Goal: Task Accomplishment & Management: Use online tool/utility

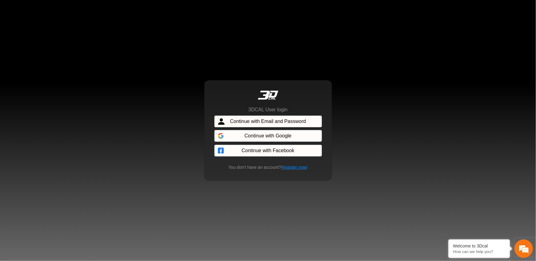
click at [138, 143] on div "3DCAL User login Continue with Email and Password Continue with Google Continue…" at bounding box center [268, 130] width 536 height 261
click at [273, 121] on span "Continue with Email and Password" at bounding box center [268, 121] width 76 height 7
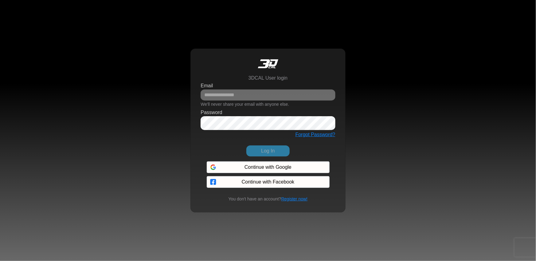
click at [269, 81] on div "Email We'll never share your email with anyone else." at bounding box center [268, 95] width 135 height 28
click at [269, 91] on input "Email" at bounding box center [268, 94] width 135 height 11
type input "**********"
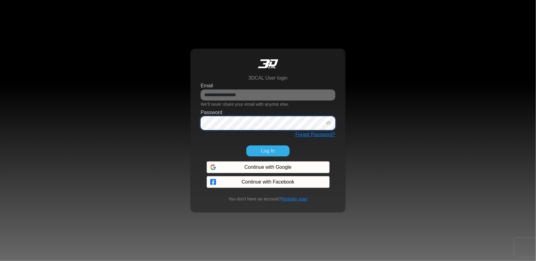
click at [246, 145] on button "Log In" at bounding box center [267, 150] width 43 height 11
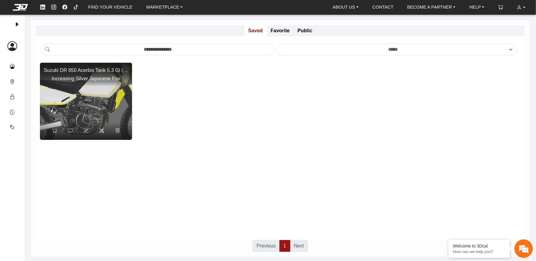
click at [114, 116] on img at bounding box center [86, 101] width 185 height 154
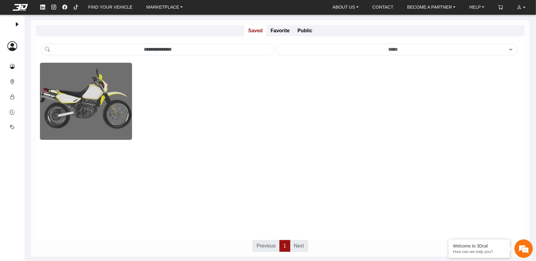
click at [202, 177] on div "Loading... Suzuki DR 650 Acerbis Tank 5.3 Gl ([DATE]-[DATE]) Increasing Silver …" at bounding box center [280, 165] width 489 height 204
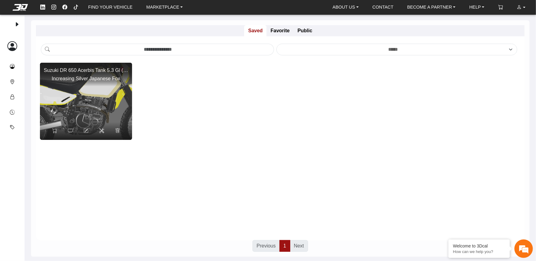
click at [100, 94] on img at bounding box center [86, 101] width 185 height 154
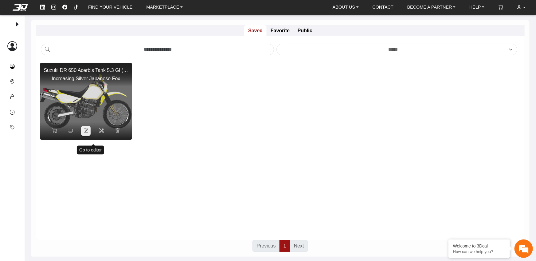
click at [88, 133] on icon at bounding box center [86, 130] width 5 height 5
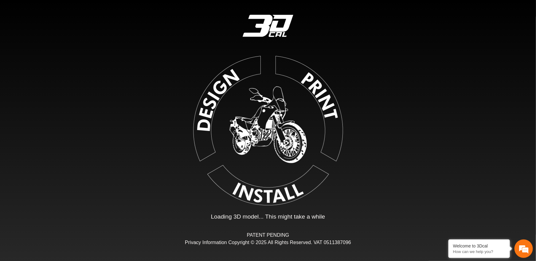
type input "*"
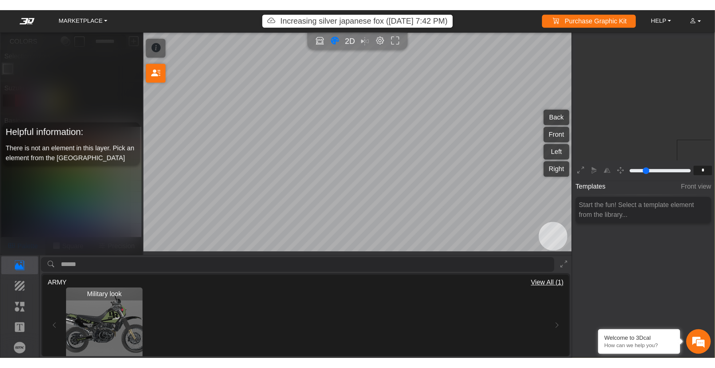
scroll to position [69, 63]
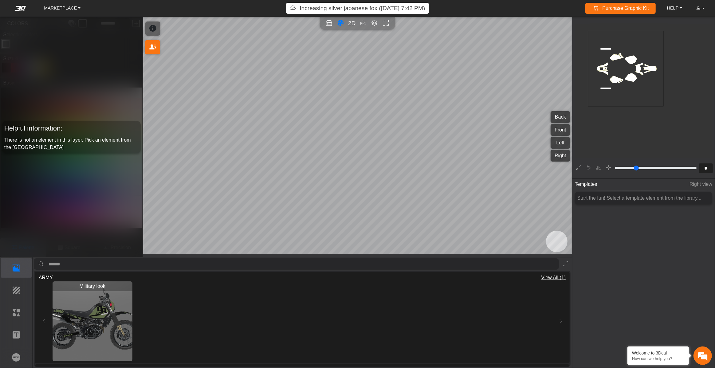
click at [536, 72] on icon "background_wire_template_bg decal_dr650_back decal_dr650_front decal_dr650_left…" at bounding box center [625, 68] width 226 height 226
drag, startPoint x: 621, startPoint y: 203, endPoint x: 643, endPoint y: 209, distance: 23.0
click at [536, 204] on div "Start the fun! Select a template element from the library..." at bounding box center [643, 198] width 137 height 12
click at [536, 188] on span "Templates" at bounding box center [586, 184] width 22 height 11
click at [337, 27] on icon "Color tool" at bounding box center [340, 23] width 6 height 7
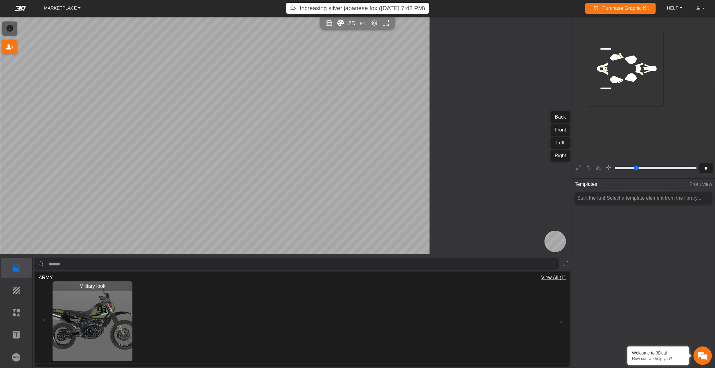
type input "*"
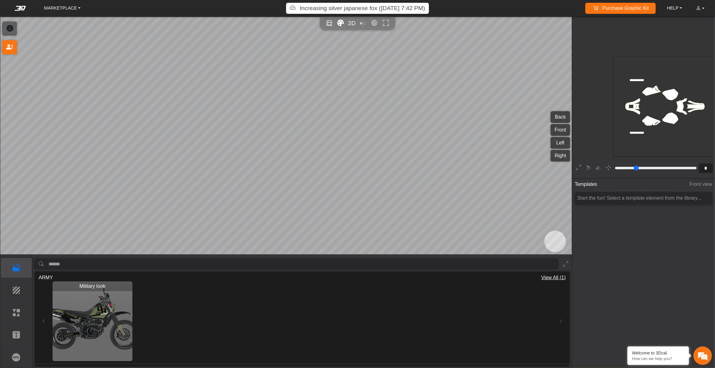
scroll to position [85, 83]
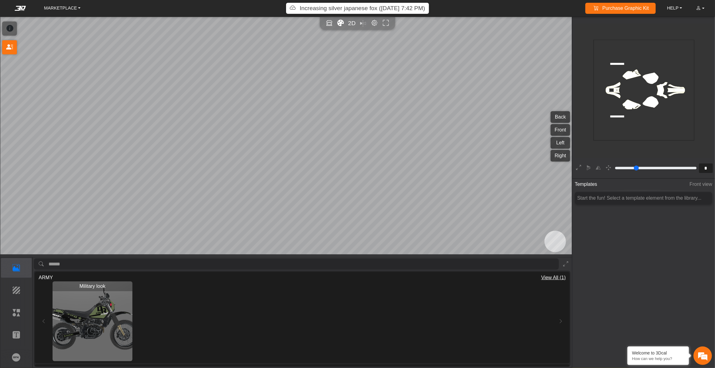
click at [337, 27] on icon "Color tool" at bounding box center [340, 23] width 6 height 7
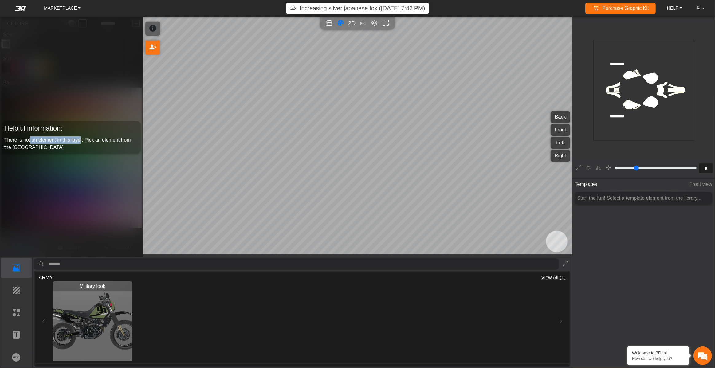
drag, startPoint x: 37, startPoint y: 144, endPoint x: 100, endPoint y: 143, distance: 62.4
click at [100, 143] on span "There is not an element in this layer. Pick an element from the [GEOGRAPHIC_DAT…" at bounding box center [67, 143] width 127 height 13
click at [91, 153] on div "Helpful information: There is not an element in this layer. Pick an element fro…" at bounding box center [71, 137] width 139 height 32
click at [23, 260] on p "Elements" at bounding box center [16, 312] width 30 height 7
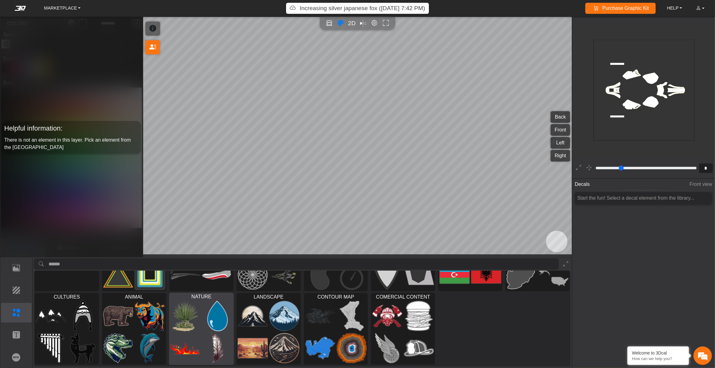
scroll to position [60, 0]
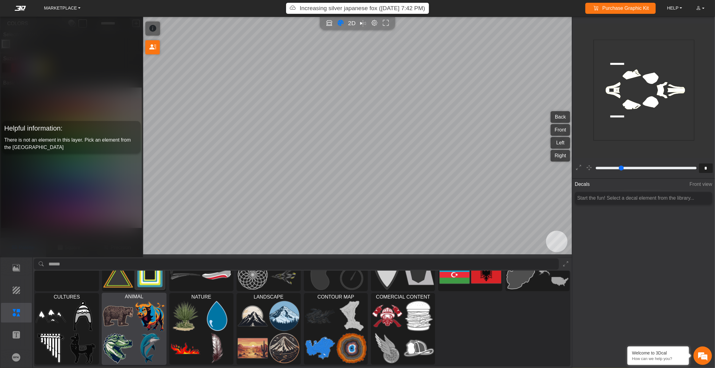
click at [135, 260] on div at bounding box center [134, 332] width 64 height 65
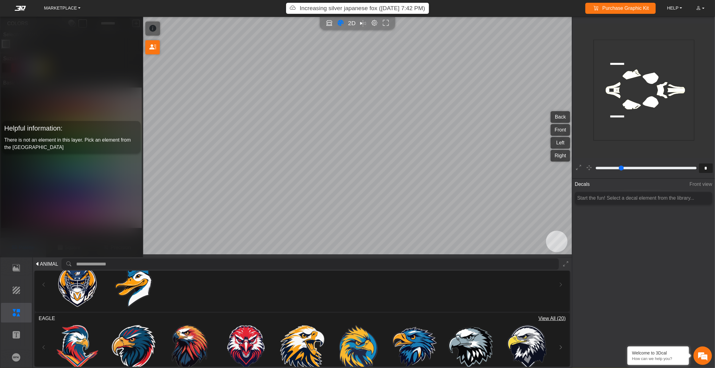
scroll to position [0, 0]
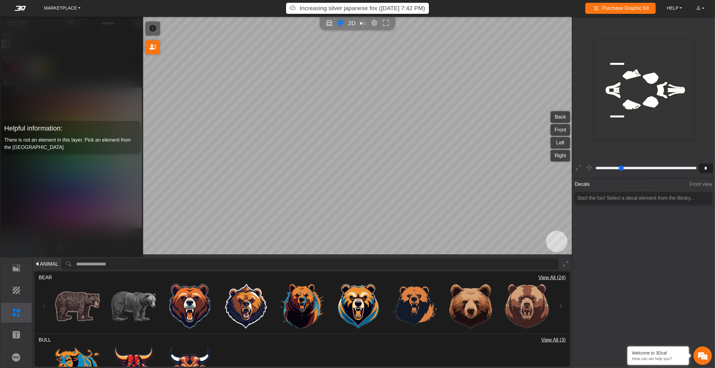
click at [47, 260] on span "ANIMAL" at bounding box center [49, 263] width 18 height 7
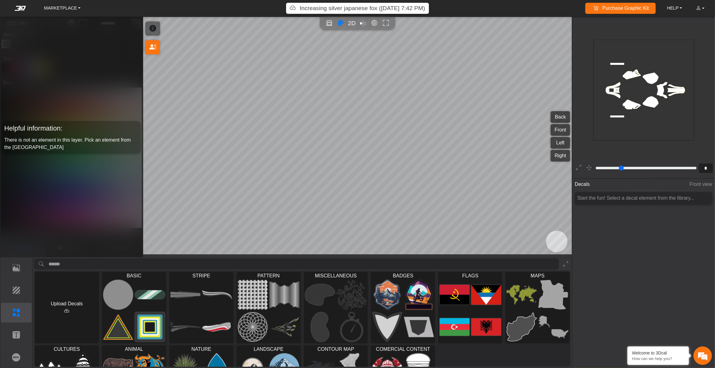
click at [94, 260] on input "search asset" at bounding box center [304, 263] width 510 height 11
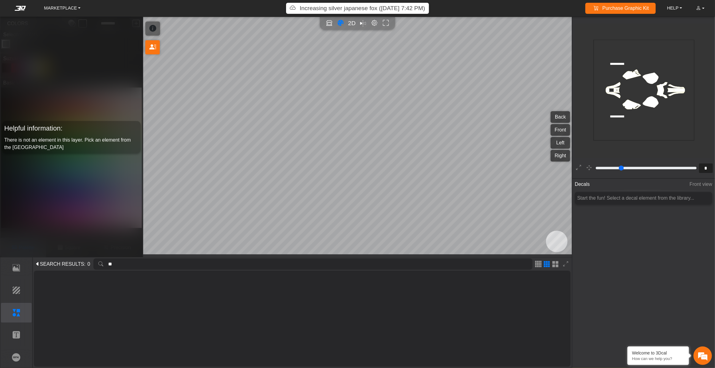
type input "*"
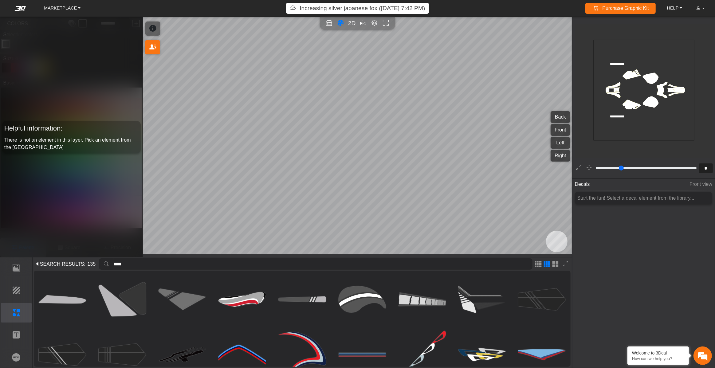
type input "****"
click at [67, 260] on span "SEARCH RESULTS" at bounding box center [62, 263] width 44 height 7
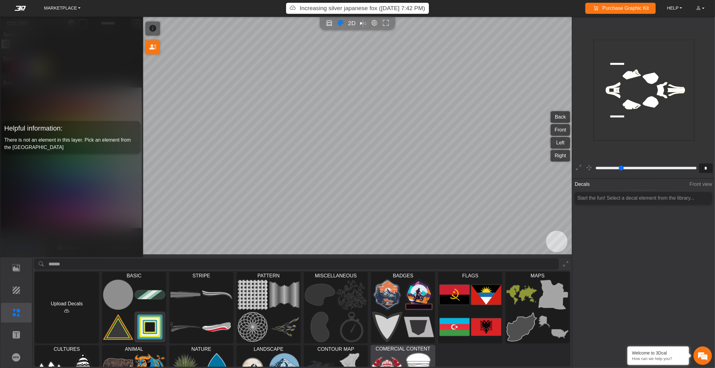
scroll to position [60, 0]
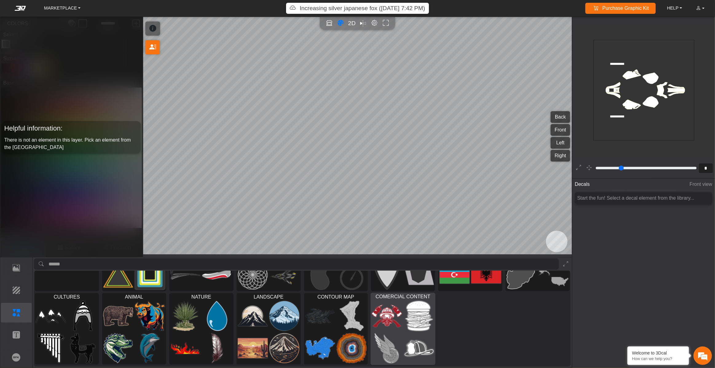
click at [427, 260] on div at bounding box center [403, 332] width 64 height 65
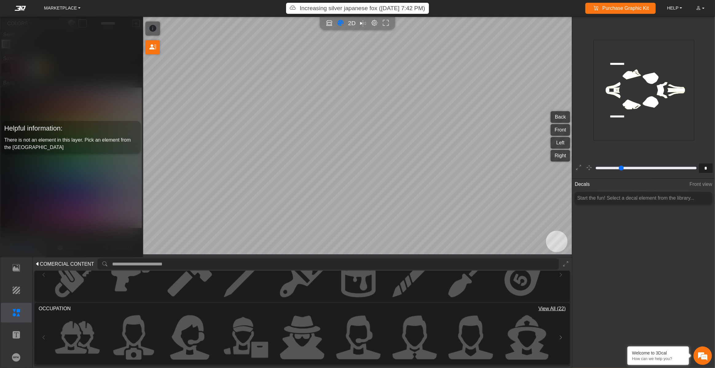
scroll to position [0, 0]
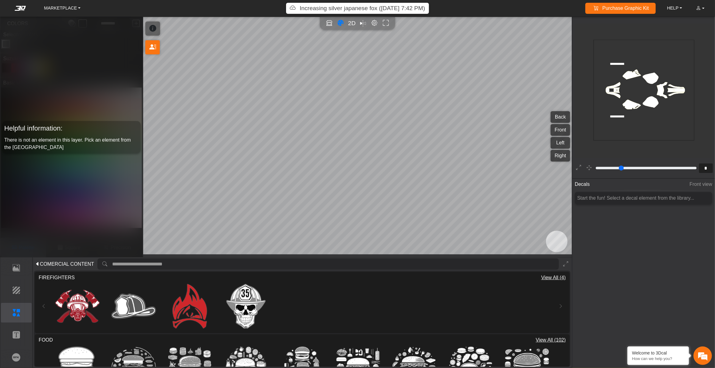
click at [68, 260] on span "COMERCIAL CONTENT" at bounding box center [67, 263] width 54 height 7
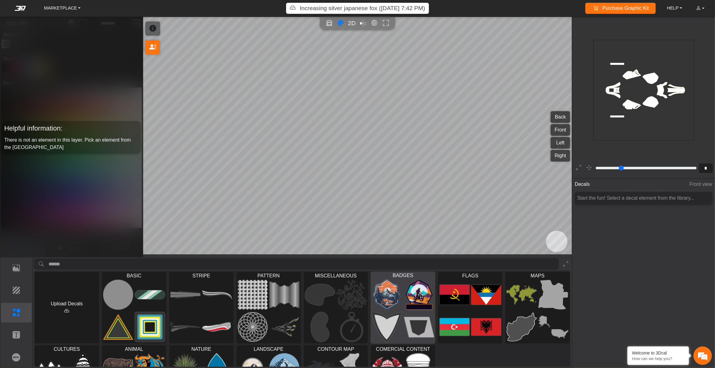
click at [414, 260] on img at bounding box center [419, 327] width 30 height 30
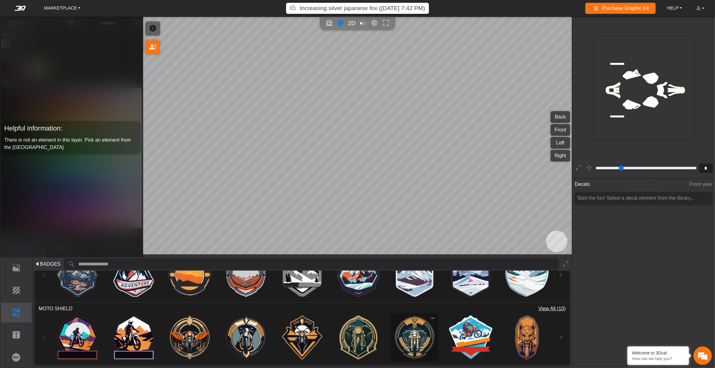
scroll to position [103, 0]
click at [312, 260] on div "MARKETPLACE Increasing silver japanese fox ([DATE] 7:42 PM) Purchase Graphic Ki…" at bounding box center [357, 184] width 715 height 368
click at [135, 260] on img at bounding box center [134, 337] width 44 height 44
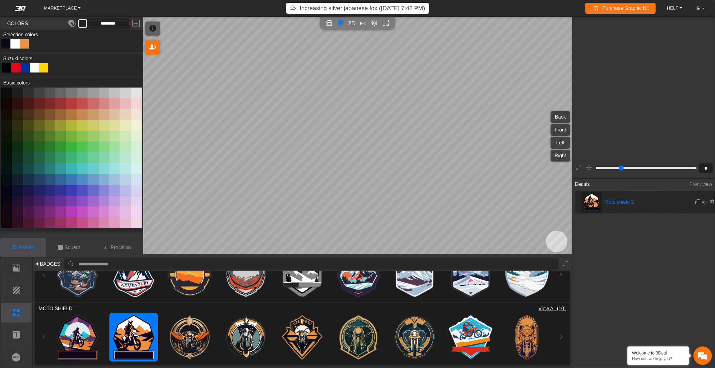
type input "**"
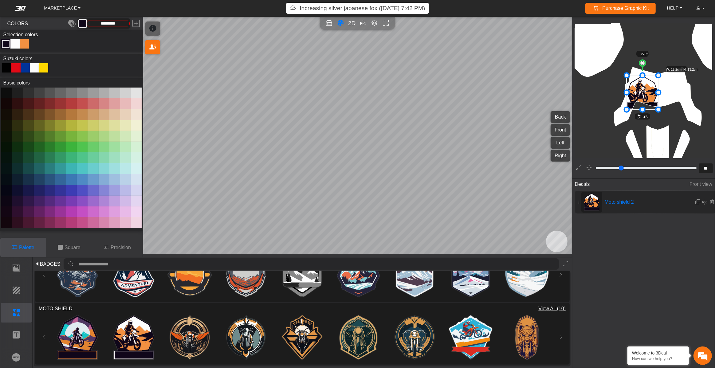
scroll to position [854, 744]
drag, startPoint x: 643, startPoint y: 67, endPoint x: 649, endPoint y: 67, distance: 6.2
click at [536, 67] on circle at bounding box center [647, 63] width 7 height 7
drag, startPoint x: 649, startPoint y: 67, endPoint x: 652, endPoint y: 67, distance: 3.1
click at [536, 67] on circle at bounding box center [651, 65] width 8 height 8
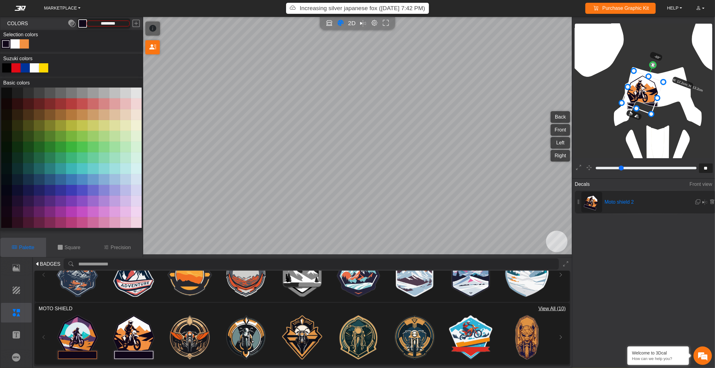
click at [536, 67] on circle at bounding box center [653, 65] width 8 height 8
drag, startPoint x: 654, startPoint y: 67, endPoint x: 649, endPoint y: 66, distance: 4.7
click at [536, 66] on circle at bounding box center [648, 63] width 7 height 7
drag, startPoint x: 649, startPoint y: 66, endPoint x: 644, endPoint y: 66, distance: 5.9
click at [536, 66] on circle at bounding box center [643, 63] width 6 height 6
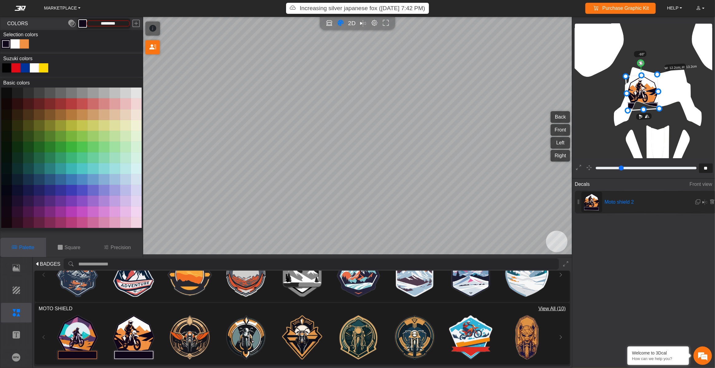
click at [536, 66] on circle at bounding box center [640, 63] width 6 height 6
drag, startPoint x: 641, startPoint y: 66, endPoint x: 653, endPoint y: 66, distance: 11.7
click at [536, 66] on circle at bounding box center [651, 65] width 8 height 8
drag, startPoint x: 653, startPoint y: 66, endPoint x: 658, endPoint y: 68, distance: 5.7
click at [536, 68] on circle at bounding box center [653, 65] width 8 height 8
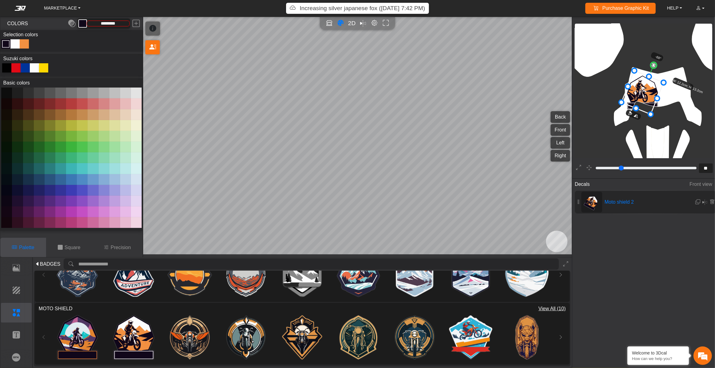
click at [536, 67] on circle at bounding box center [653, 65] width 8 height 8
click at [536, 90] on icon at bounding box center [640, 91] width 42 height 44
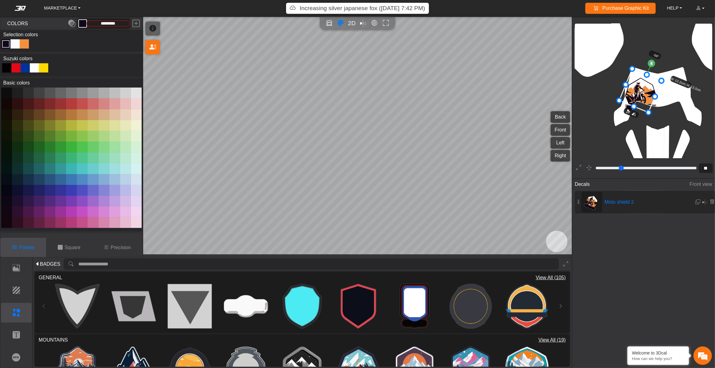
scroll to position [103, 0]
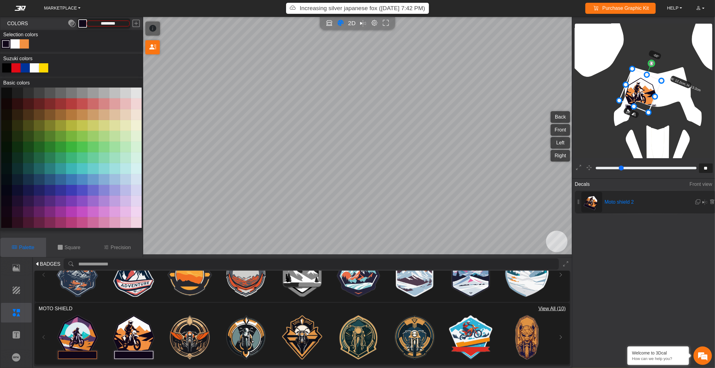
click at [61, 260] on span "BADGES" at bounding box center [50, 263] width 21 height 7
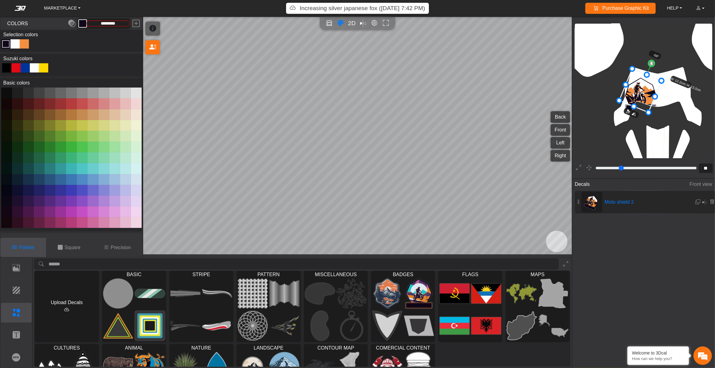
scroll to position [0, 0]
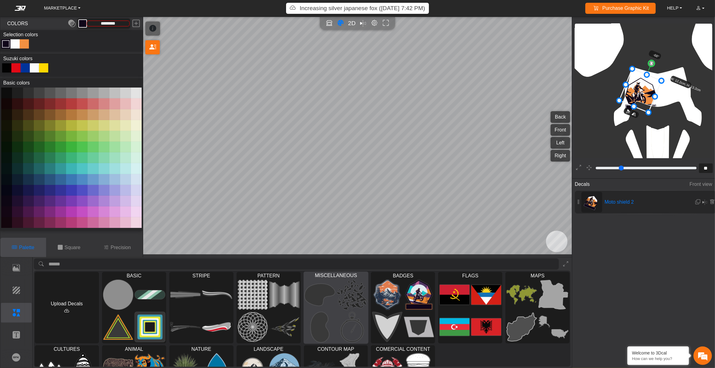
click at [331, 260] on img at bounding box center [320, 295] width 30 height 30
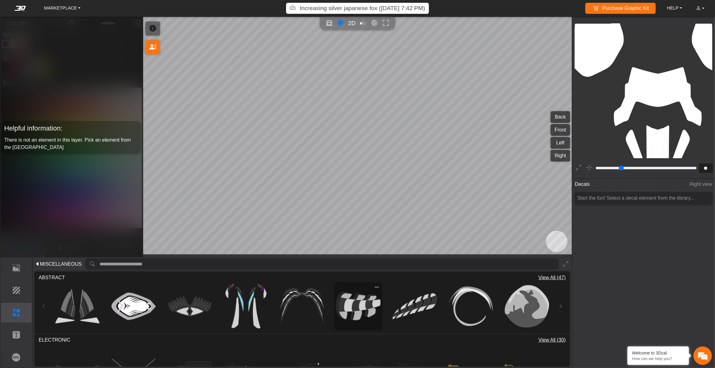
click at [368, 260] on img at bounding box center [358, 306] width 44 height 44
type input "*********"
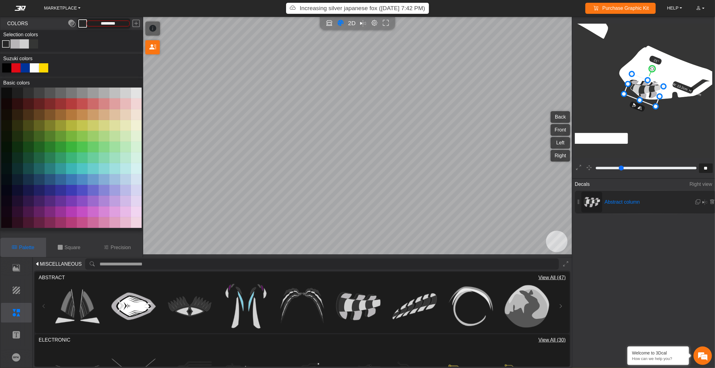
drag, startPoint x: 645, startPoint y: 71, endPoint x: 653, endPoint y: 71, distance: 7.7
click at [536, 71] on circle at bounding box center [652, 69] width 8 height 8
click at [536, 71] on circle at bounding box center [651, 69] width 8 height 8
drag, startPoint x: 645, startPoint y: 91, endPoint x: 644, endPoint y: 88, distance: 3.2
click at [536, 88] on icon at bounding box center [641, 86] width 39 height 31
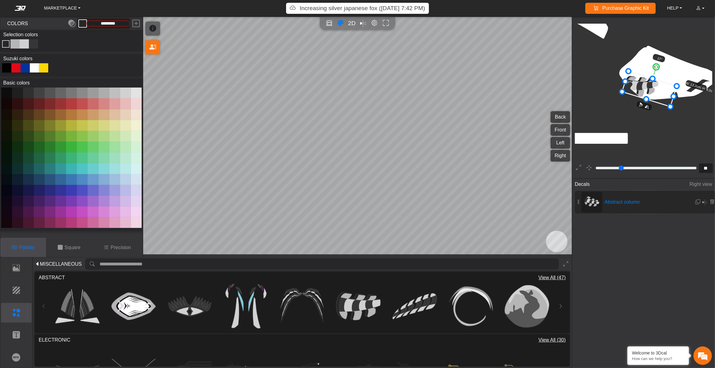
drag, startPoint x: 657, startPoint y: 94, endPoint x: 674, endPoint y: 95, distance: 17.5
drag, startPoint x: 654, startPoint y: 82, endPoint x: 654, endPoint y: 87, distance: 5.2
click at [536, 260] on span "View All (47)" at bounding box center [551, 277] width 27 height 7
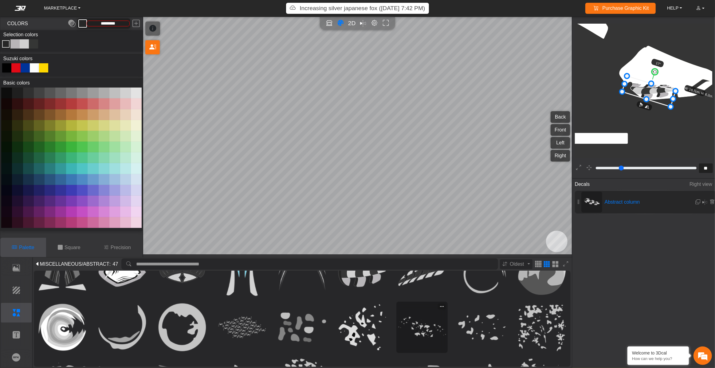
scroll to position [36, 0]
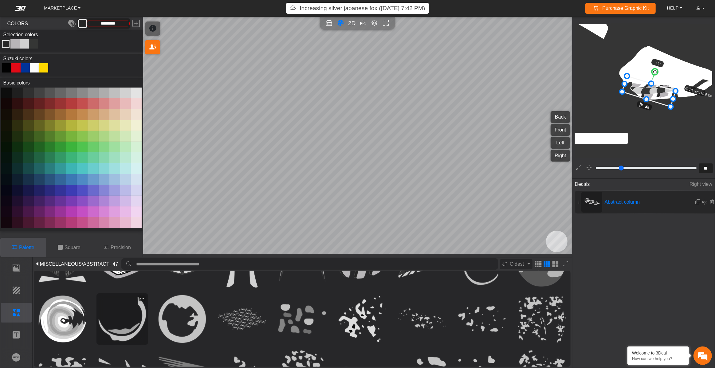
click at [142, 260] on img at bounding box center [122, 318] width 47 height 47
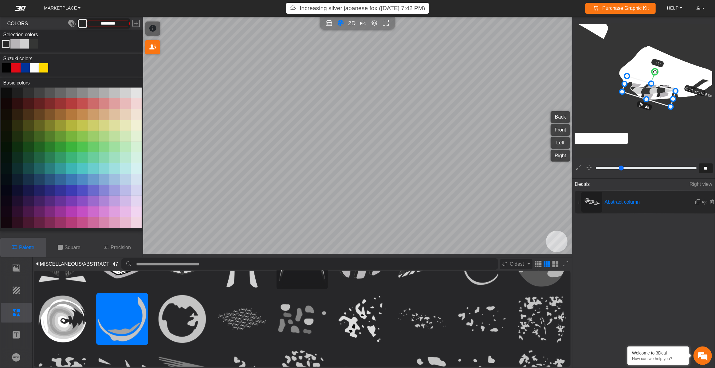
type input "**"
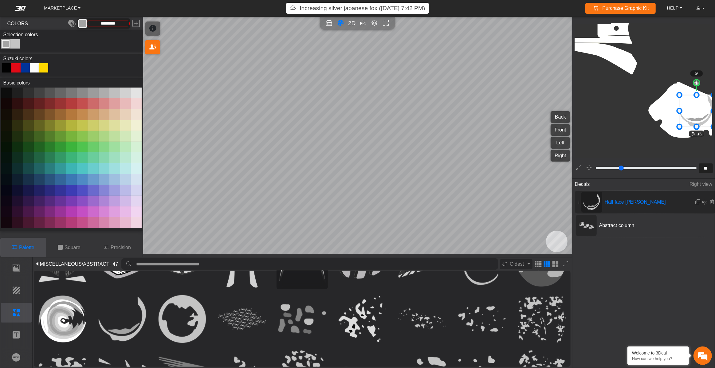
scroll to position [877, 719]
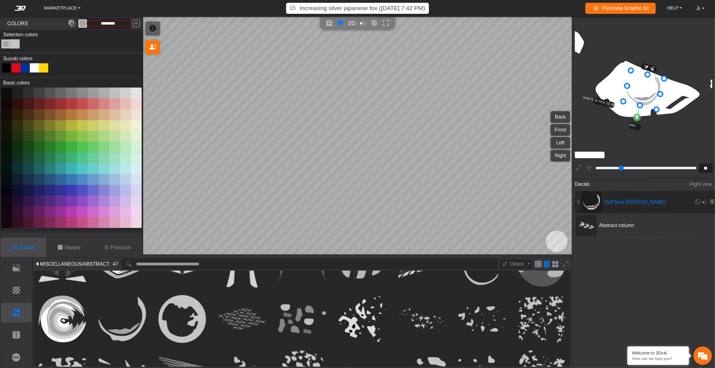
drag, startPoint x: 644, startPoint y: 67, endPoint x: 636, endPoint y: 126, distance: 60.1
click at [536, 126] on icon "background_wire_template_bg decal_dr650_back decal_dr650_front decal_dr650_left…" at bounding box center [716, 7] width 1721 height 1721
drag, startPoint x: 625, startPoint y: 105, endPoint x: 641, endPoint y: 96, distance: 18.8
drag, startPoint x: 647, startPoint y: 112, endPoint x: 639, endPoint y: 110, distance: 8.5
click at [536, 108] on circle at bounding box center [640, 104] width 9 height 9
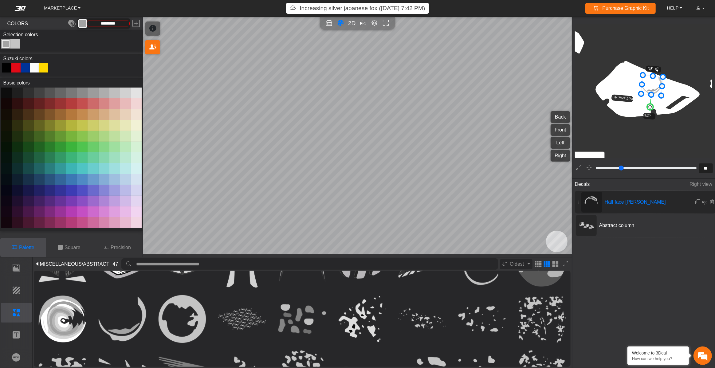
drag, startPoint x: 639, startPoint y: 110, endPoint x: 651, endPoint y: 110, distance: 12.0
click at [536, 110] on circle at bounding box center [650, 107] width 7 height 7
click at [536, 110] on circle at bounding box center [650, 107] width 6 height 6
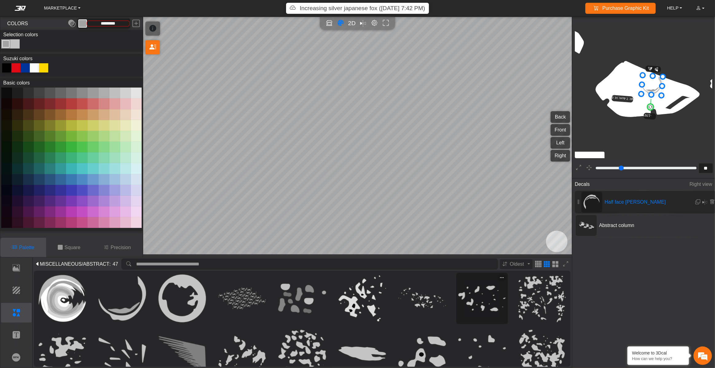
scroll to position [56, 0]
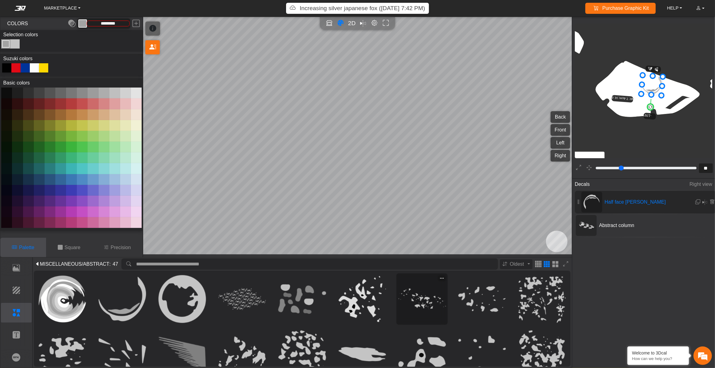
click at [413, 260] on img at bounding box center [421, 298] width 47 height 47
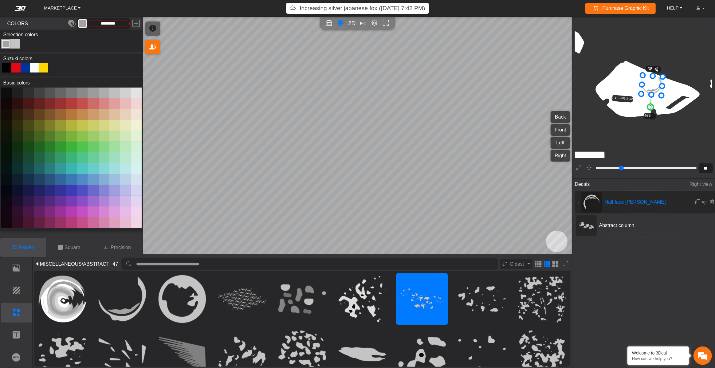
type input "*********"
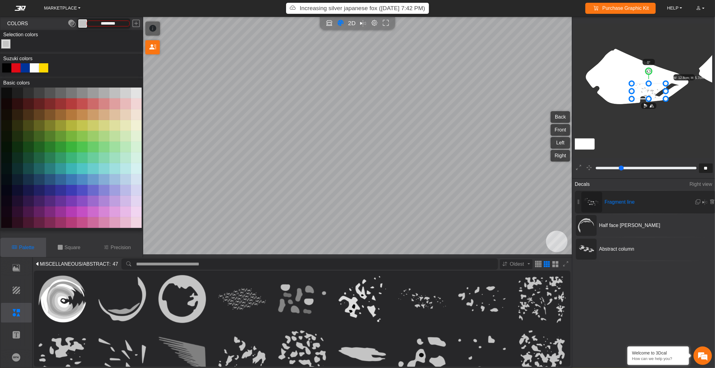
scroll to position [878, 724]
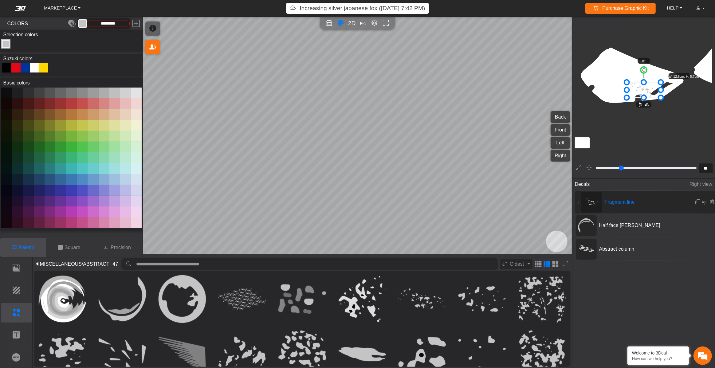
type input "**"
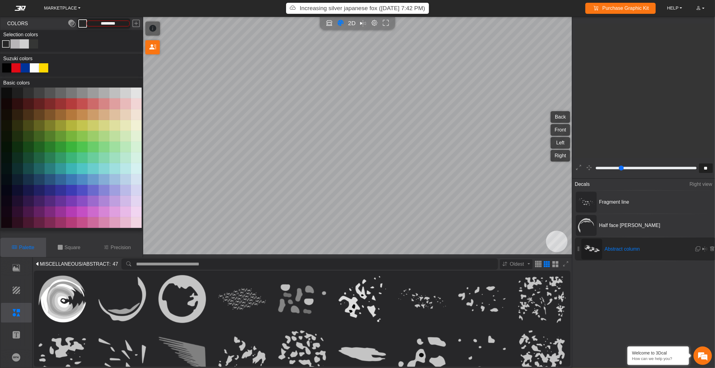
scroll to position [529, 408]
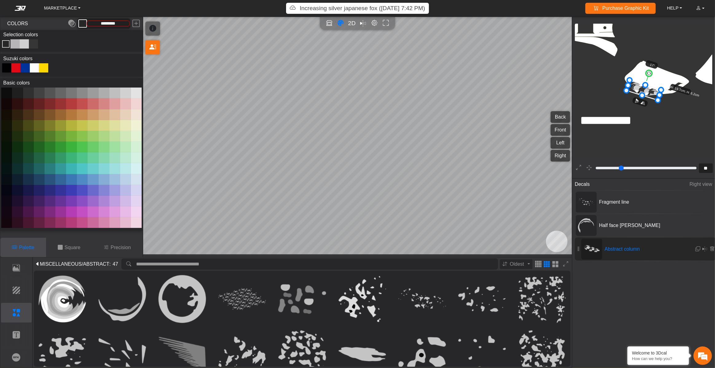
click at [536, 83] on icon "background_wire_template_bg decal_dr650_back decal_dr650_front decal_dr650_left…" at bounding box center [699, 28] width 1064 height 1064
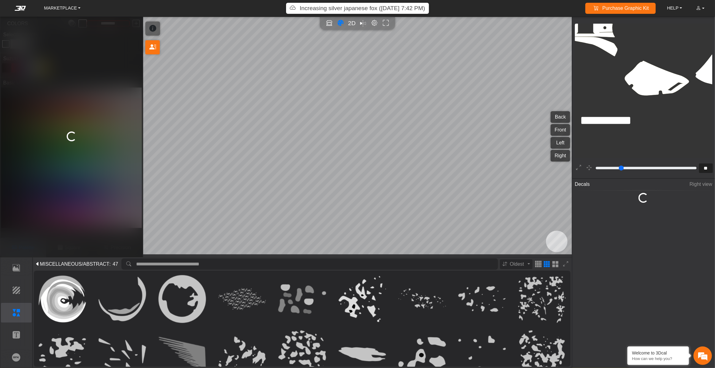
type input "**"
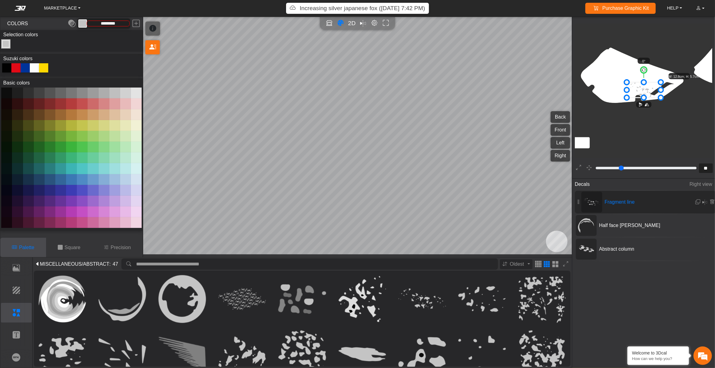
click at [536, 90] on icon at bounding box center [644, 90] width 34 height 15
click at [89, 152] on button at bounding box center [93, 147] width 11 height 11
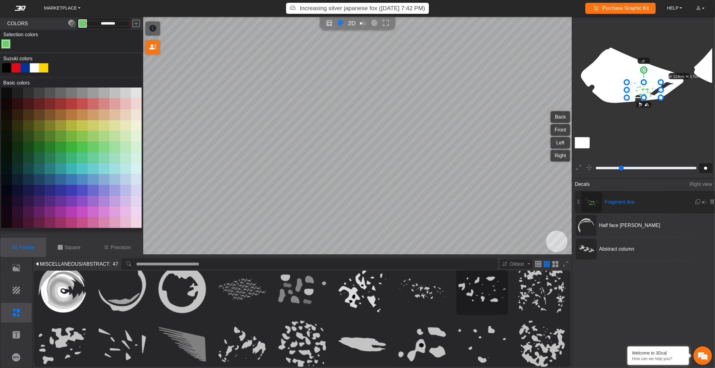
scroll to position [68, 0]
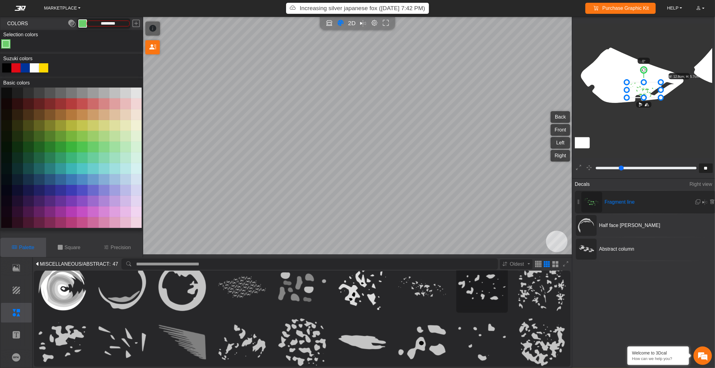
click at [490, 260] on img at bounding box center [481, 286] width 47 height 47
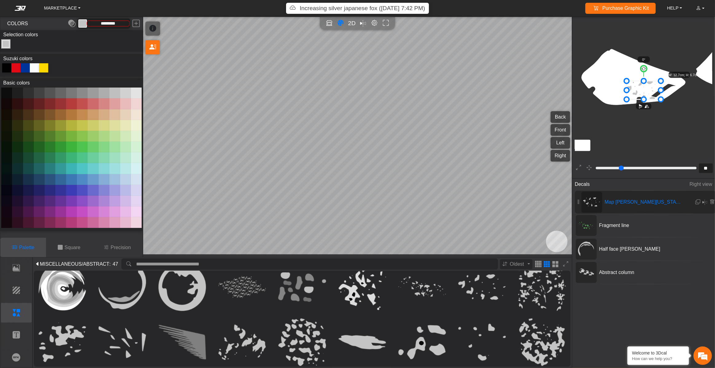
click at [37, 152] on button at bounding box center [39, 147] width 11 height 11
click at [91, 152] on button at bounding box center [93, 147] width 11 height 11
click at [77, 152] on button at bounding box center [82, 147] width 11 height 11
click at [68, 152] on button at bounding box center [71, 147] width 11 height 11
click at [60, 152] on button at bounding box center [60, 147] width 11 height 11
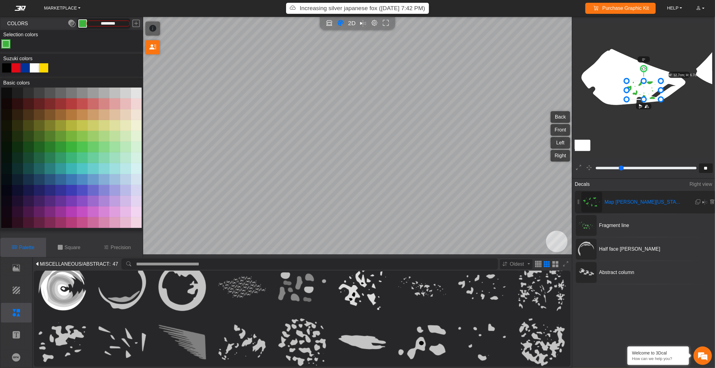
type input "*********"
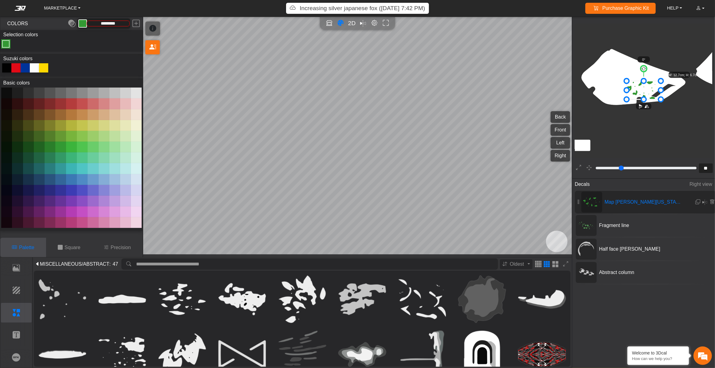
scroll to position [181, 0]
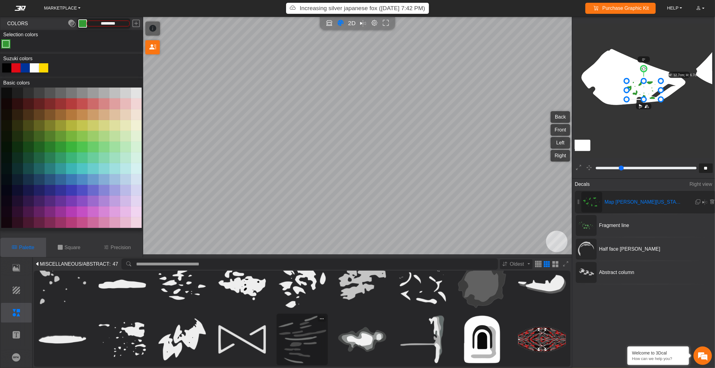
click at [302, 260] on img at bounding box center [301, 339] width 47 height 47
type input "**"
type input "*********"
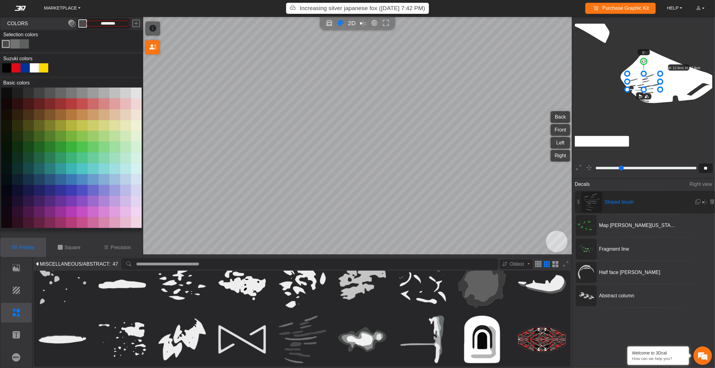
drag, startPoint x: 643, startPoint y: 110, endPoint x: 642, endPoint y: 93, distance: 16.9
drag, startPoint x: 644, startPoint y: 64, endPoint x: 651, endPoint y: 64, distance: 6.8
click at [536, 64] on circle at bounding box center [649, 63] width 8 height 8
drag, startPoint x: 642, startPoint y: 87, endPoint x: 676, endPoint y: 95, distance: 34.4
click at [536, 95] on icon at bounding box center [677, 89] width 36 height 25
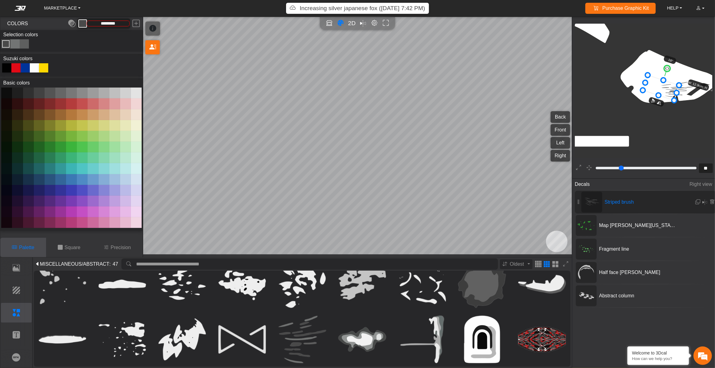
drag, startPoint x: 676, startPoint y: 95, endPoint x: 659, endPoint y: 93, distance: 16.7
click at [536, 93] on icon at bounding box center [661, 87] width 36 height 25
drag, startPoint x: 659, startPoint y: 93, endPoint x: 652, endPoint y: 93, distance: 6.8
click at [536, 93] on icon at bounding box center [654, 87] width 36 height 25
drag, startPoint x: 651, startPoint y: 98, endPoint x: 652, endPoint y: 94, distance: 4.5
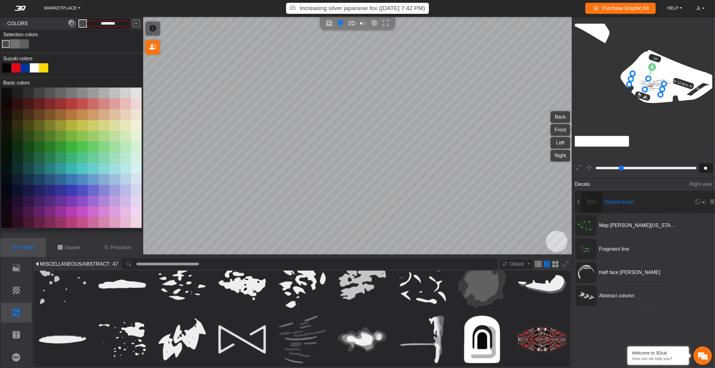
drag, startPoint x: 652, startPoint y: 87, endPoint x: 644, endPoint y: 86, distance: 8.3
click at [536, 86] on icon at bounding box center [646, 84] width 35 height 21
drag, startPoint x: 644, startPoint y: 86, endPoint x: 637, endPoint y: 83, distance: 7.7
click at [536, 83] on icon at bounding box center [640, 81] width 35 height 21
click at [536, 83] on icon at bounding box center [639, 81] width 35 height 21
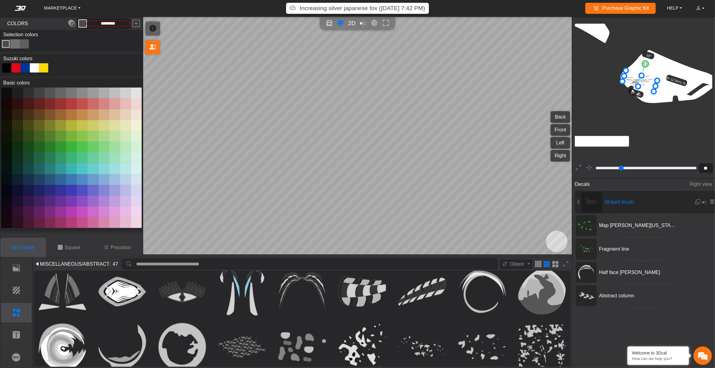
scroll to position [9, 0]
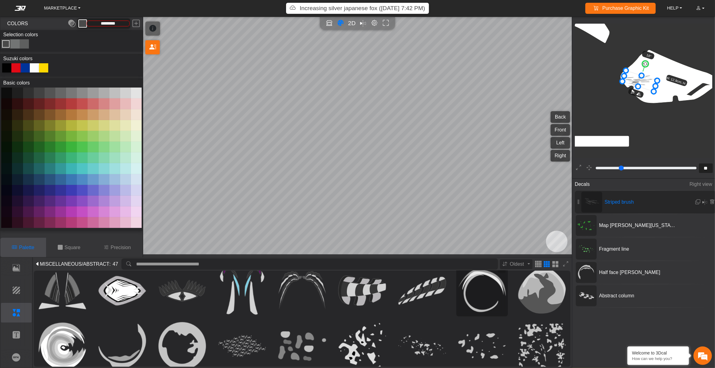
click at [488, 260] on img at bounding box center [481, 290] width 47 height 47
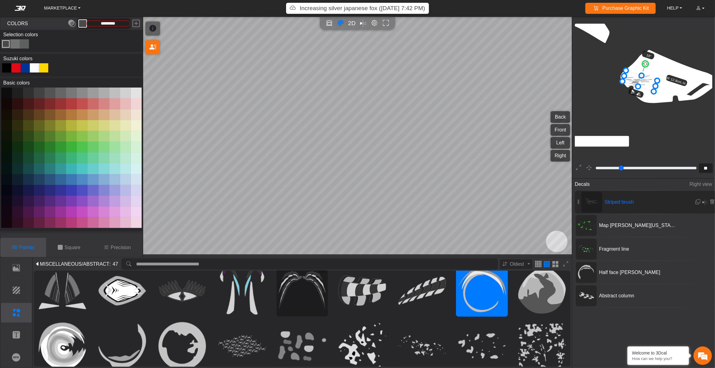
type input "**"
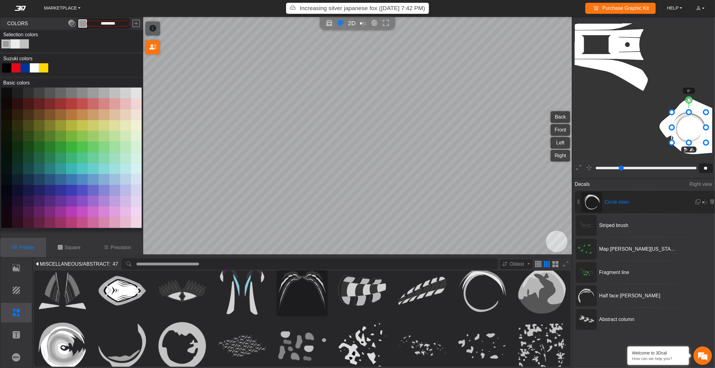
scroll to position [878, 700]
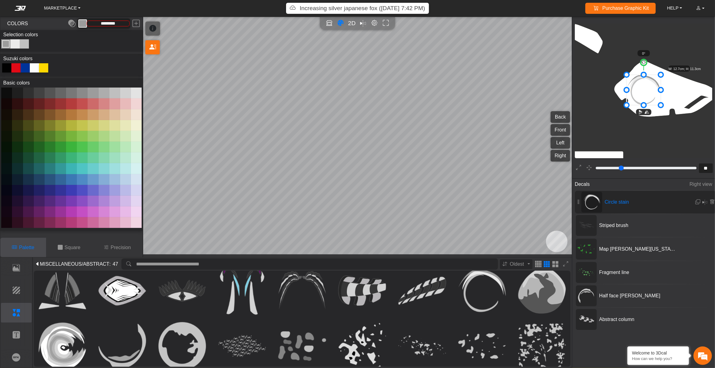
click at [66, 109] on button at bounding box center [71, 103] width 11 height 11
click at [14, 48] on div "Color Toggle" at bounding box center [14, 43] width 7 height 7
click at [66, 109] on button at bounding box center [71, 103] width 11 height 11
click at [24, 48] on div "Color Toggle" at bounding box center [24, 43] width 7 height 7
click at [71, 109] on button at bounding box center [71, 103] width 11 height 11
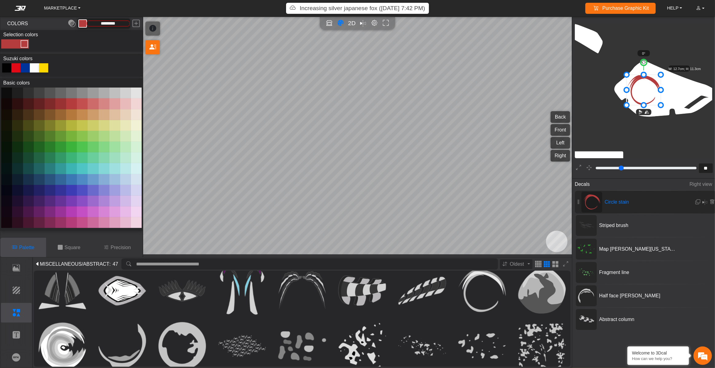
click at [81, 109] on button at bounding box center [82, 103] width 11 height 11
click at [74, 109] on button at bounding box center [71, 103] width 11 height 11
type input "*********"
drag, startPoint x: 625, startPoint y: 108, endPoint x: 643, endPoint y: 98, distance: 20.5
drag, startPoint x: 655, startPoint y: 84, endPoint x: 644, endPoint y: 90, distance: 12.6
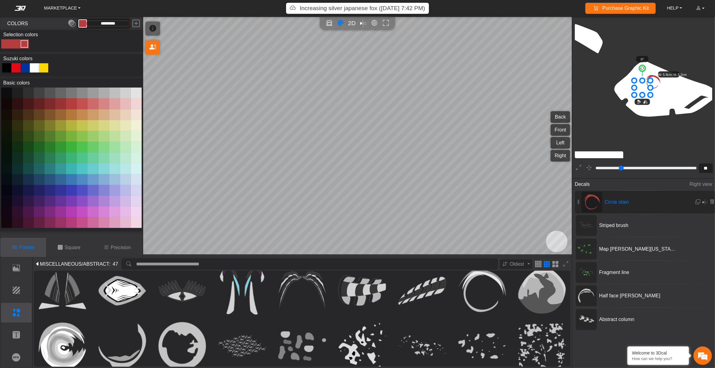
click at [536, 90] on icon at bounding box center [642, 88] width 16 height 14
drag, startPoint x: 644, startPoint y: 90, endPoint x: 656, endPoint y: 96, distance: 13.6
click at [536, 96] on icon at bounding box center [654, 94] width 16 height 14
drag, startPoint x: 656, startPoint y: 96, endPoint x: 648, endPoint y: 100, distance: 9.1
click at [536, 100] on icon at bounding box center [646, 97] width 16 height 14
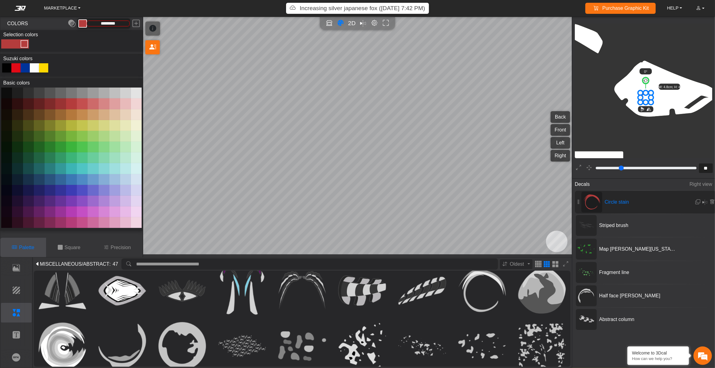
drag, startPoint x: 653, startPoint y: 94, endPoint x: 650, endPoint y: 96, distance: 3.5
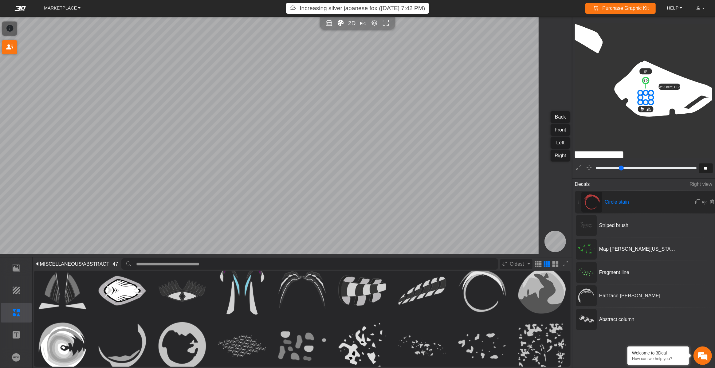
type input "**"
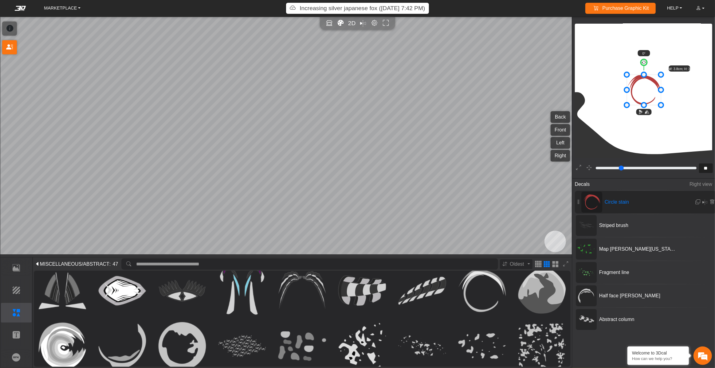
click at [536, 205] on rect at bounding box center [591, 202] width 17 height 15
click at [536, 205] on em at bounding box center [697, 201] width 5 height 5
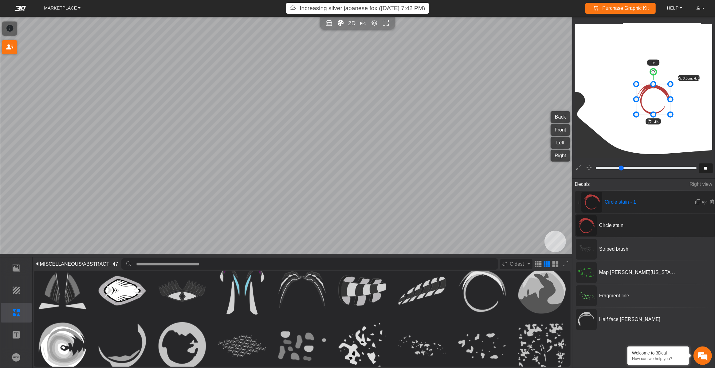
scroll to position [3147, 2537]
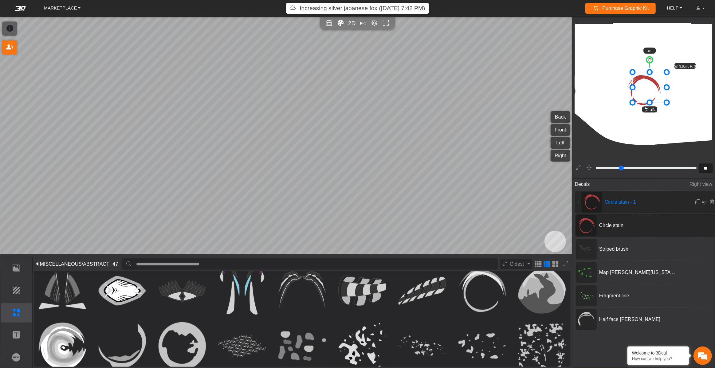
drag, startPoint x: 642, startPoint y: 86, endPoint x: 648, endPoint y: 83, distance: 6.2
click at [536, 83] on icon at bounding box center [649, 87] width 34 height 30
click at [536, 82] on icon at bounding box center [651, 86] width 34 height 30
click at [536, 83] on icon at bounding box center [651, 87] width 34 height 30
drag, startPoint x: 652, startPoint y: 63, endPoint x: 668, endPoint y: 103, distance: 42.8
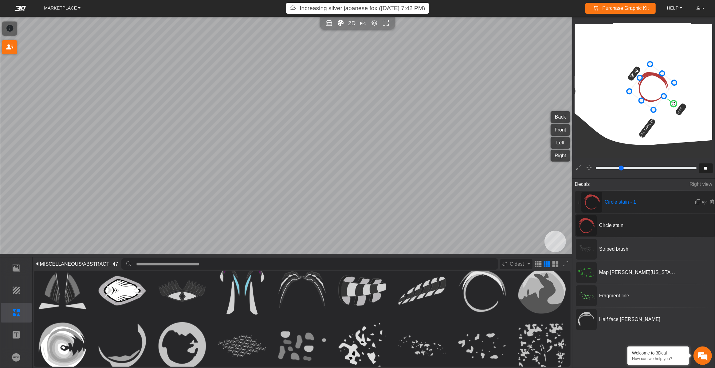
click at [536, 103] on g "127° W: 3.8cm; H: 3.3cm" at bounding box center [647, 105] width 96 height 97
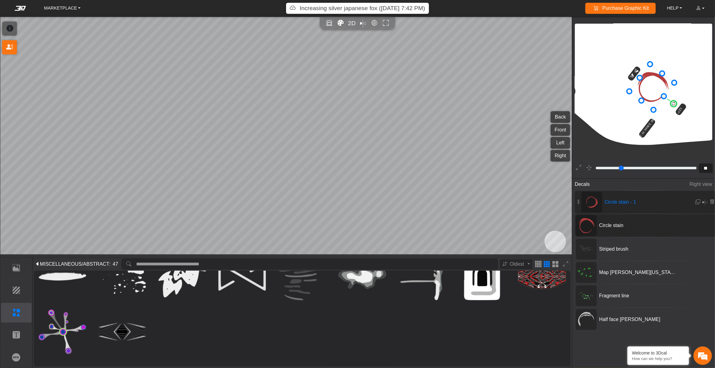
scroll to position [0, 0]
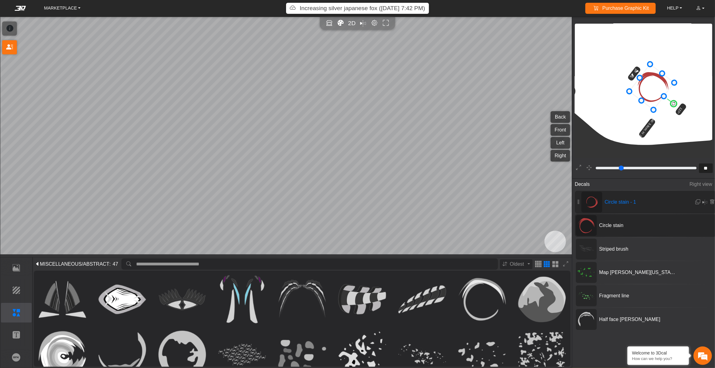
click at [68, 260] on span "MISCELLANEOUS" at bounding box center [61, 263] width 42 height 7
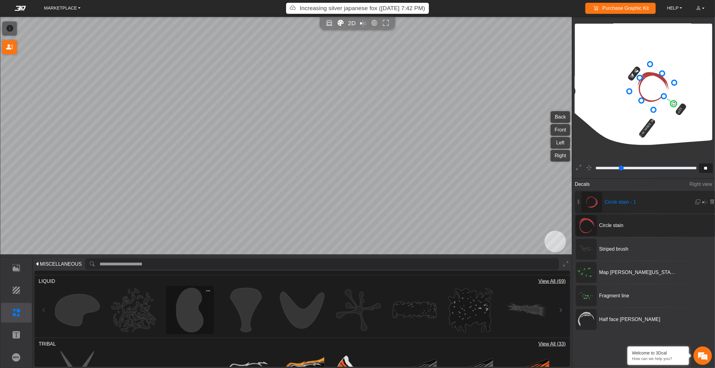
scroll to position [278, 0]
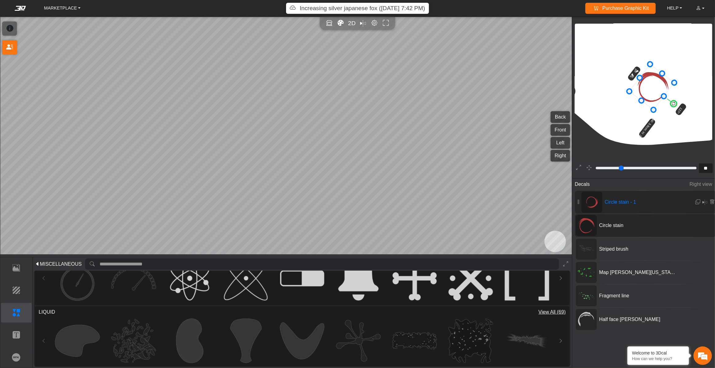
click at [536, 260] on span "View All (69)" at bounding box center [551, 311] width 27 height 7
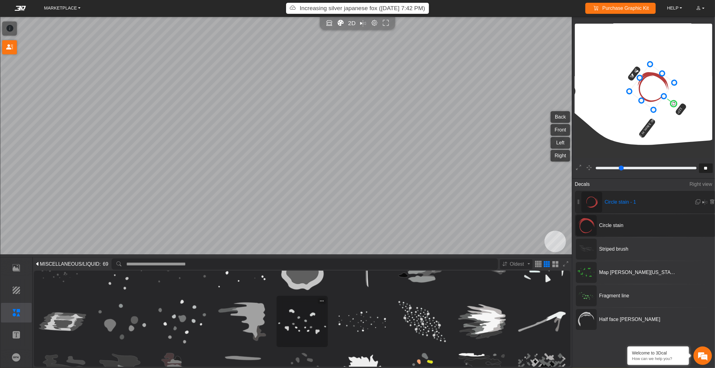
scroll to position [180, 0]
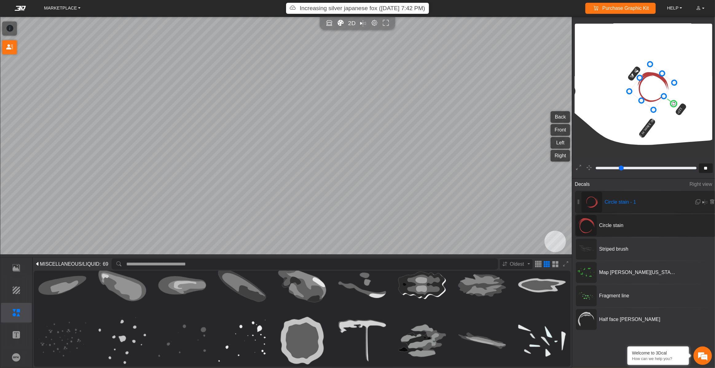
click at [40, 260] on icon at bounding box center [37, 263] width 5 height 7
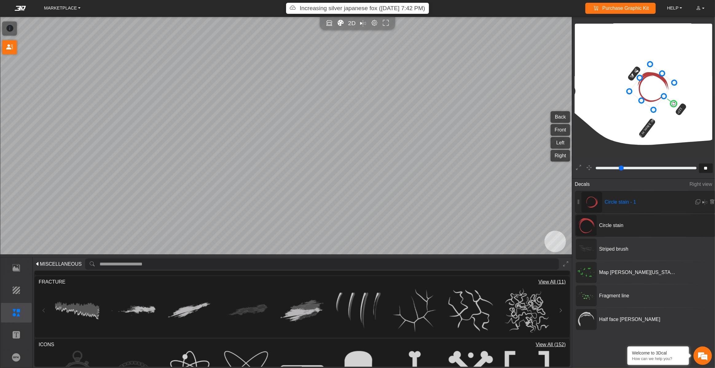
scroll to position [183, 0]
click at [536, 260] on span "View All (11)" at bounding box center [551, 281] width 27 height 7
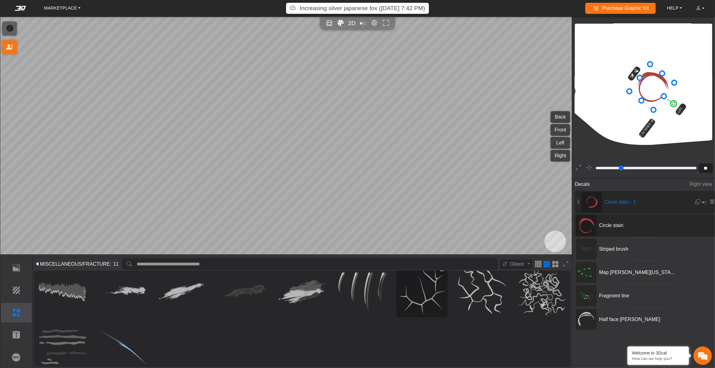
scroll to position [0, 0]
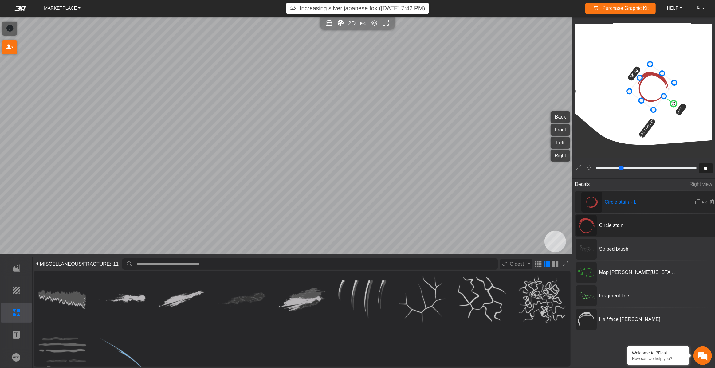
click at [82, 260] on span "MISCELLANEOUS" at bounding box center [61, 263] width 42 height 7
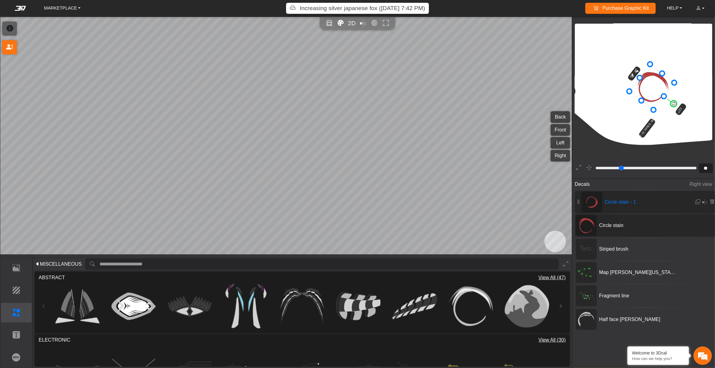
click at [82, 260] on span "MISCELLANEOUS" at bounding box center [61, 263] width 42 height 7
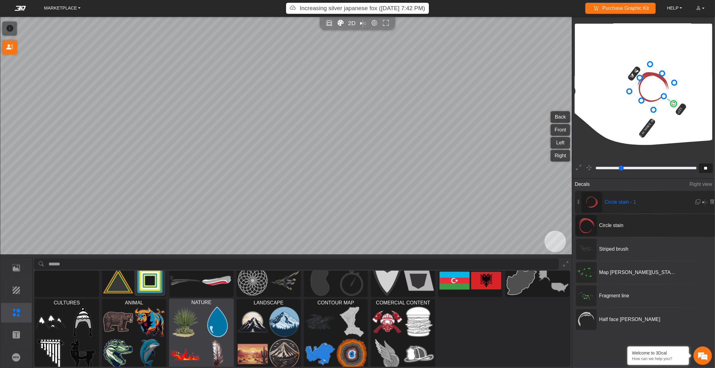
scroll to position [56, 0]
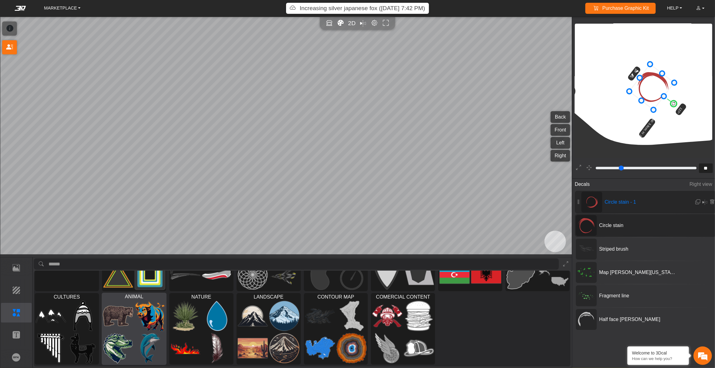
click at [156, 260] on img at bounding box center [150, 316] width 30 height 30
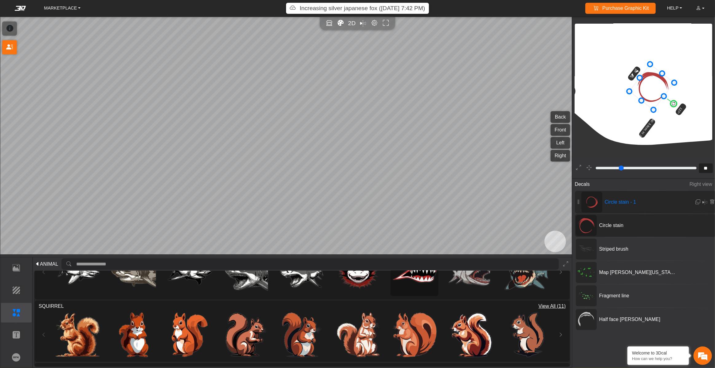
scroll to position [921, 0]
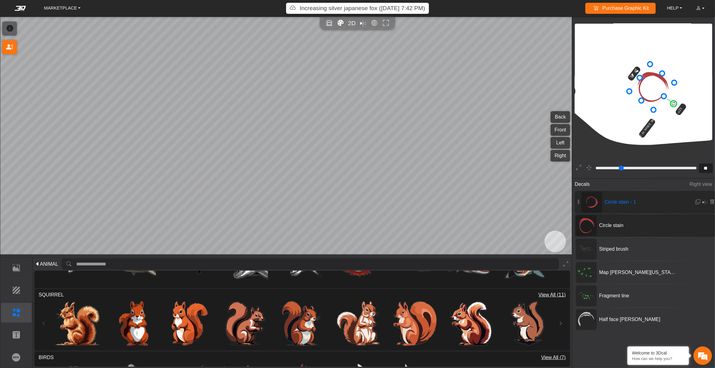
click at [536, 260] on span "View All (11)" at bounding box center [551, 294] width 27 height 7
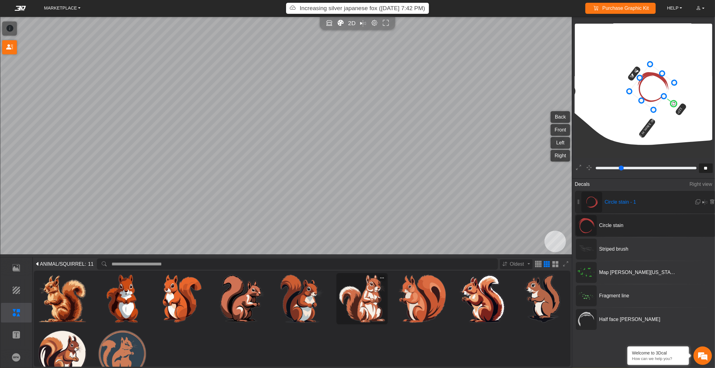
scroll to position [0, 0]
click at [58, 260] on span "ANIMAL" at bounding box center [49, 263] width 18 height 7
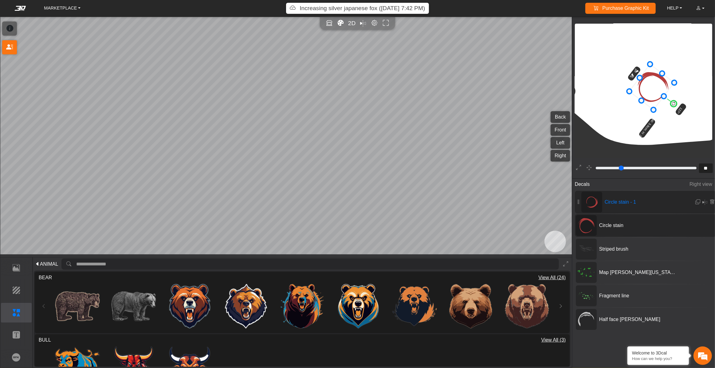
click at [58, 260] on span "ANIMAL" at bounding box center [49, 263] width 18 height 7
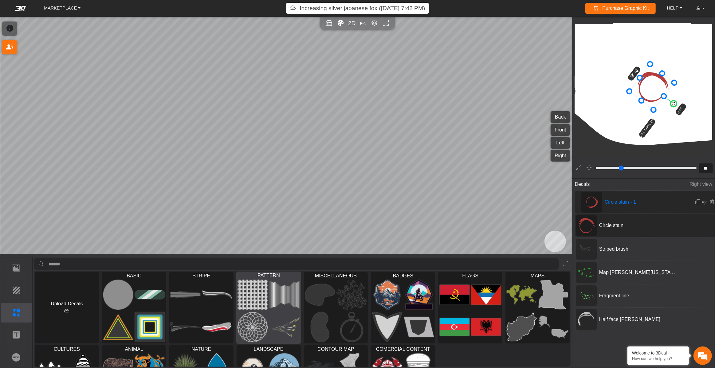
click at [285, 260] on img at bounding box center [284, 295] width 30 height 30
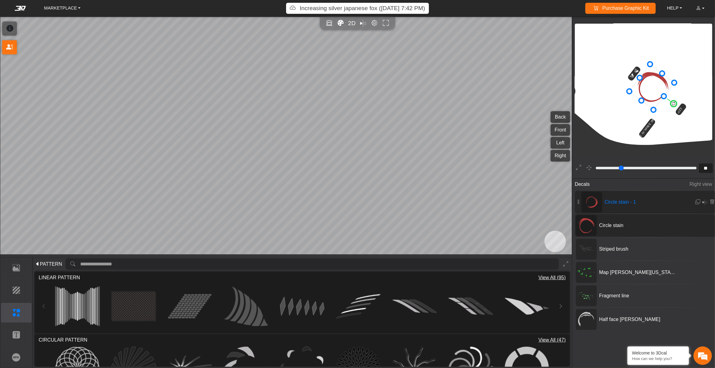
click at [536, 260] on span "View All (95)" at bounding box center [551, 277] width 27 height 7
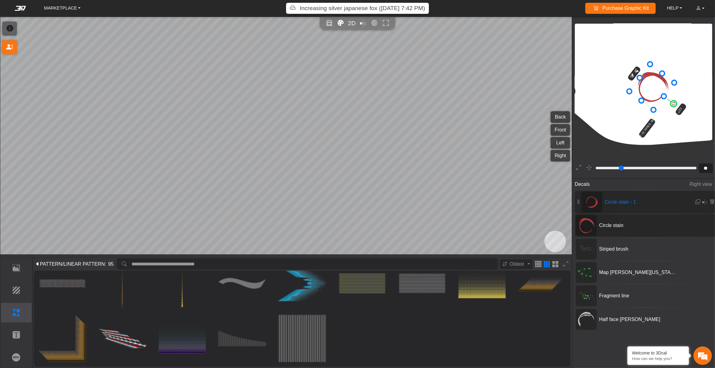
scroll to position [522, 0]
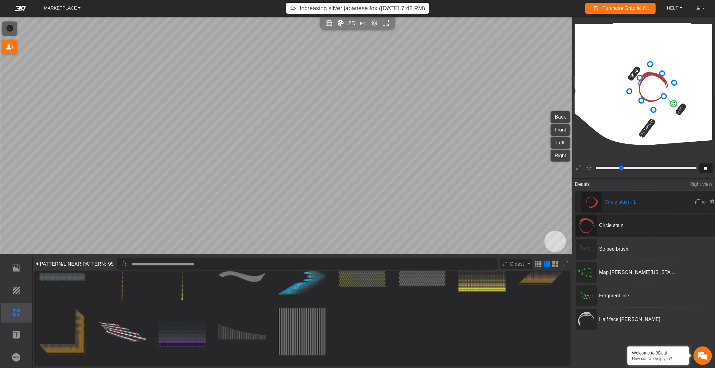
click at [48, 260] on span "PATTERN" at bounding box center [51, 263] width 22 height 7
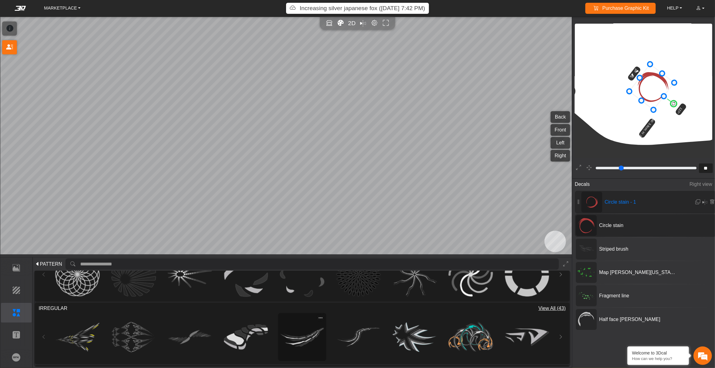
scroll to position [100, 0]
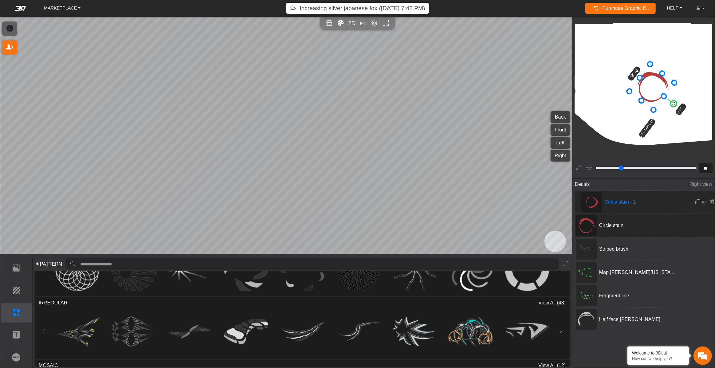
click at [536, 260] on span "View All (43)" at bounding box center [551, 302] width 27 height 7
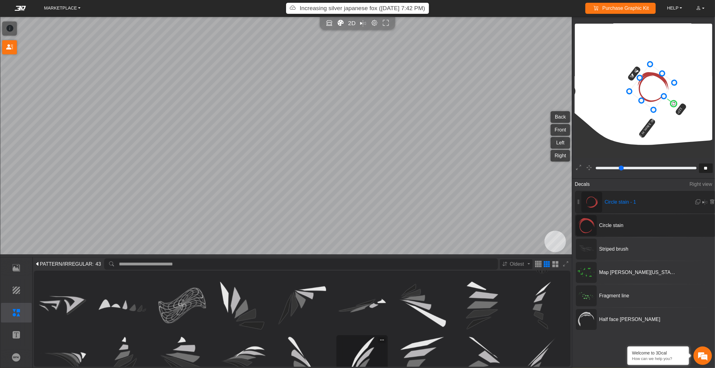
scroll to position [0, 0]
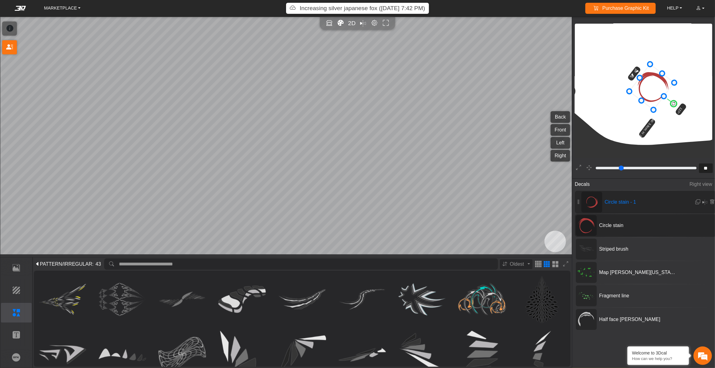
click at [89, 260] on span "/IRREGULAR" at bounding box center [77, 263] width 30 height 7
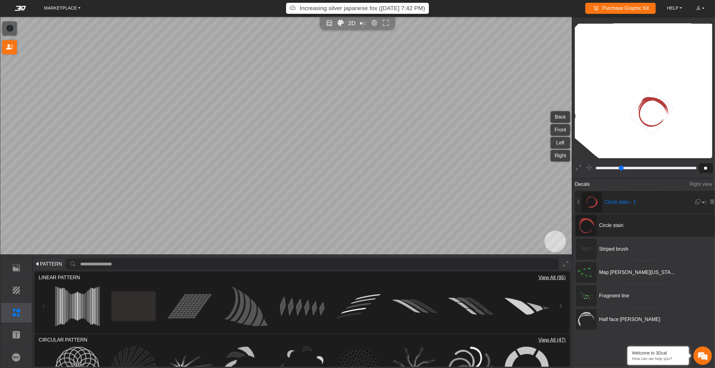
scroll to position [3107, 2537]
type input "**"
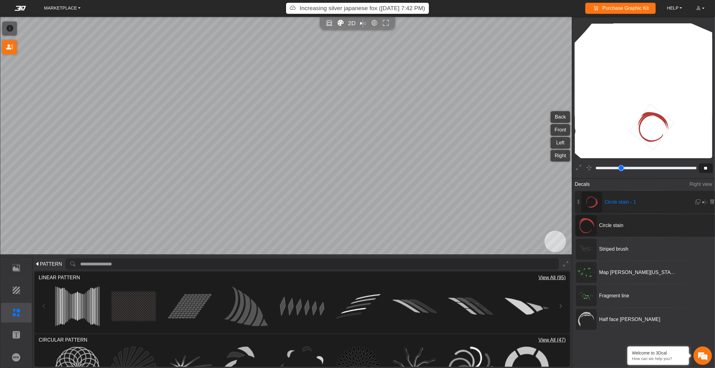
type input "**"
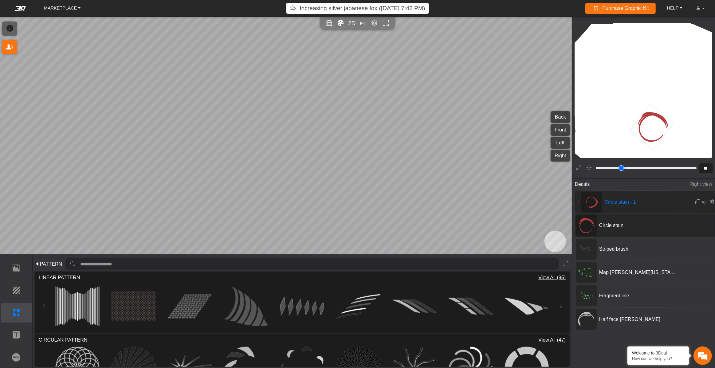
type input "**"
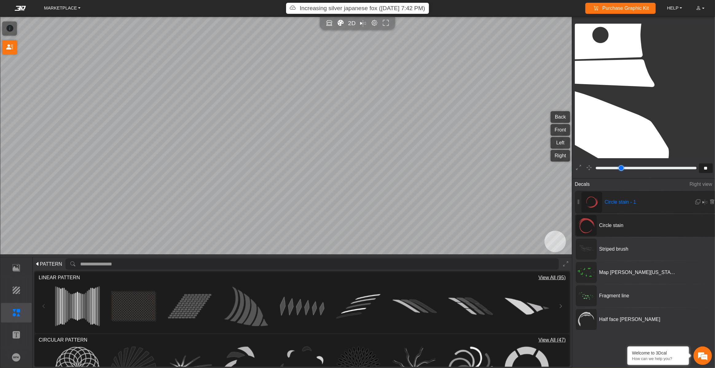
type input "**"
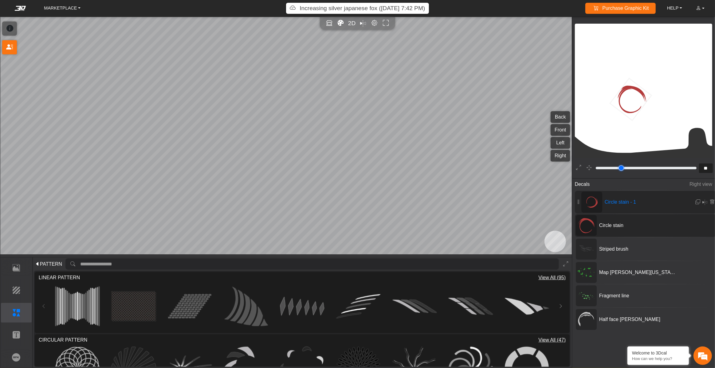
type input "**"
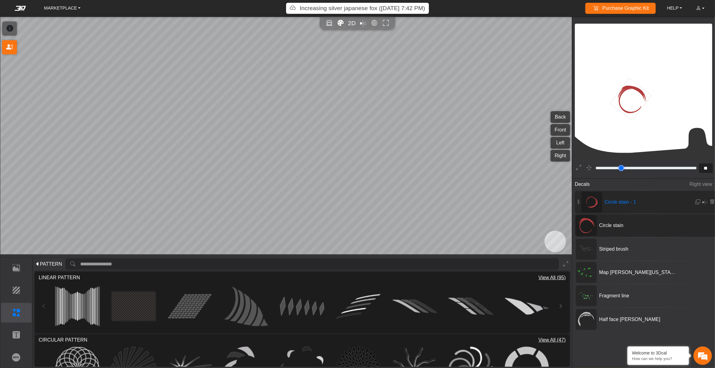
type input "**"
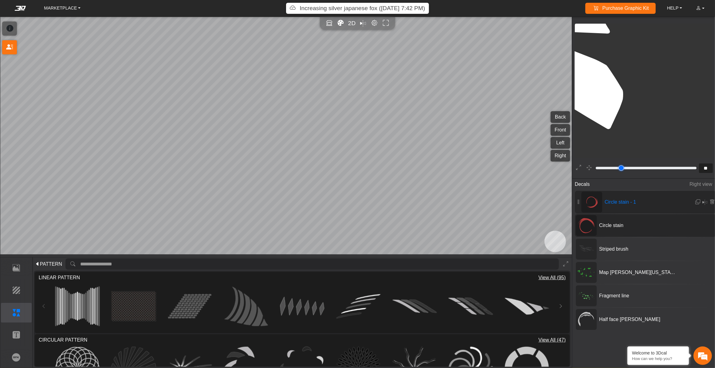
type input "**"
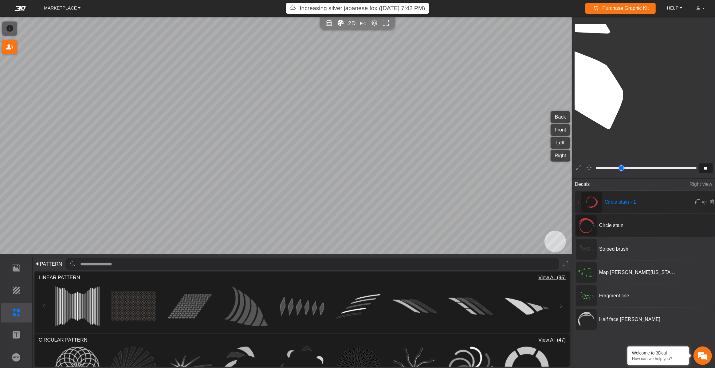
type input "**"
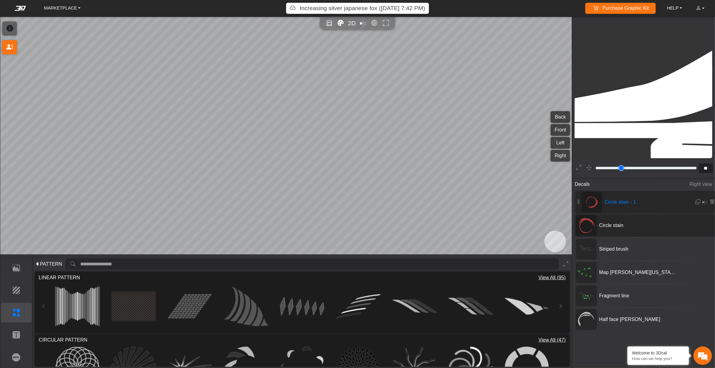
type input "**"
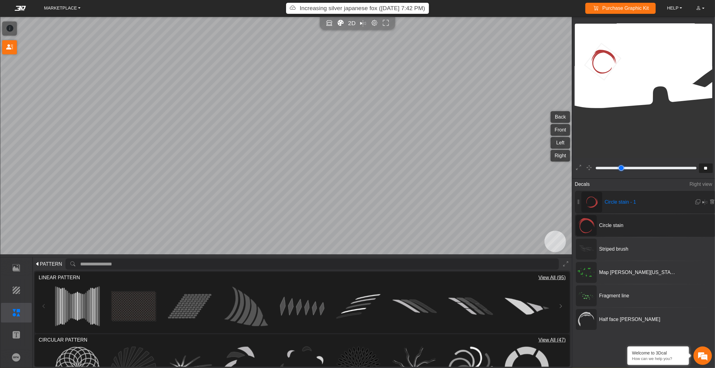
type input "**"
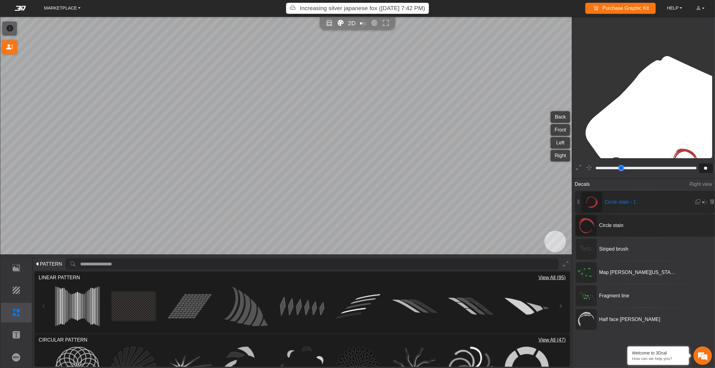
type input "**"
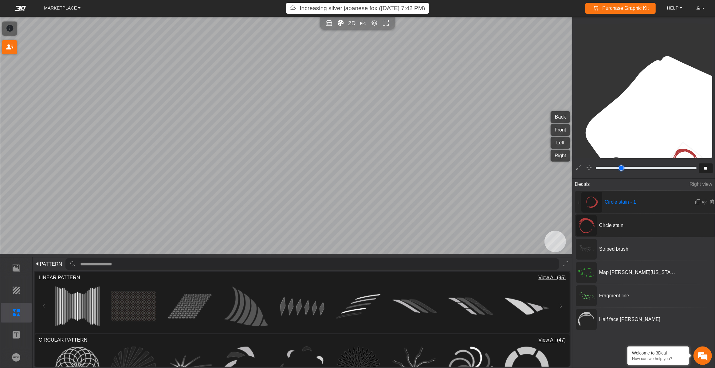
type input "**"
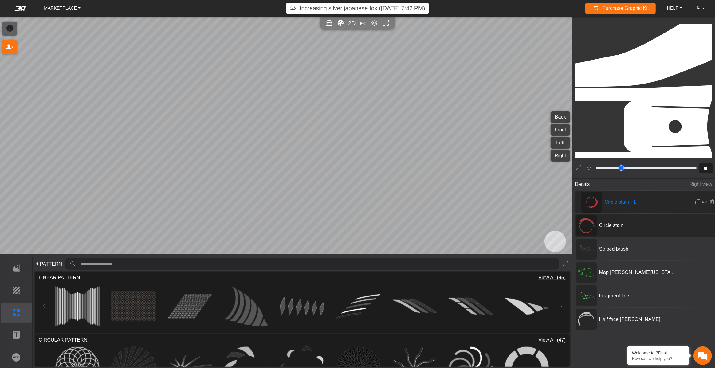
type input "**"
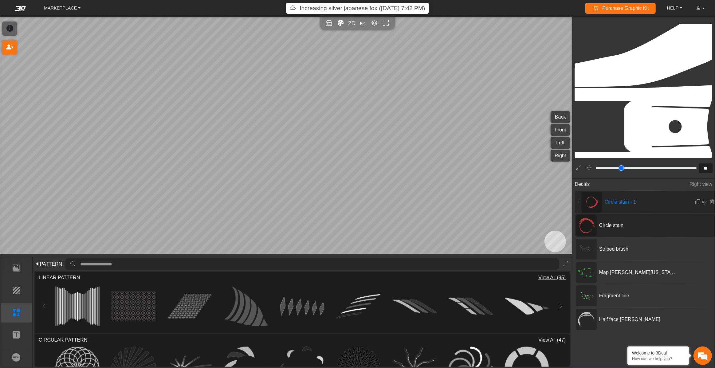
type input "**"
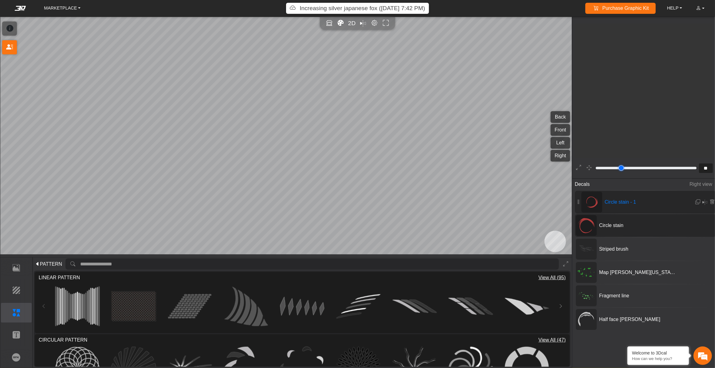
type input "**"
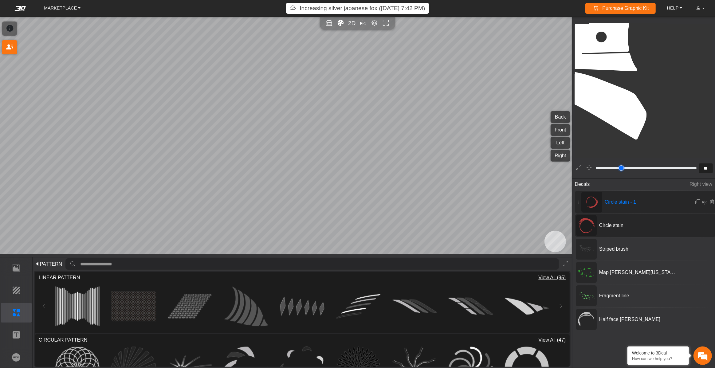
type input "**"
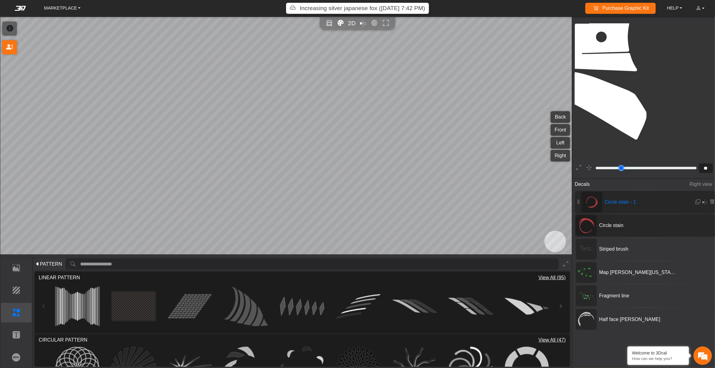
type input "**"
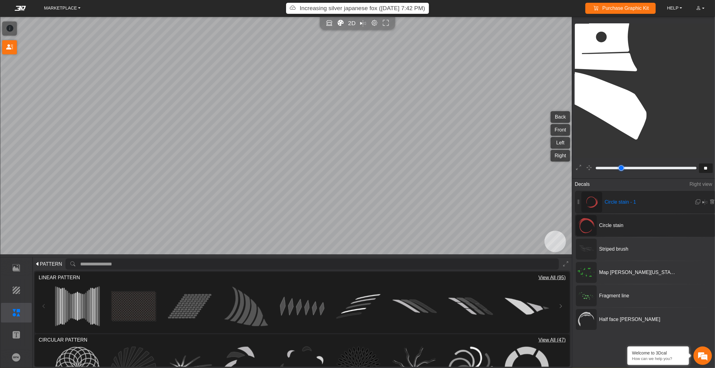
type input "**"
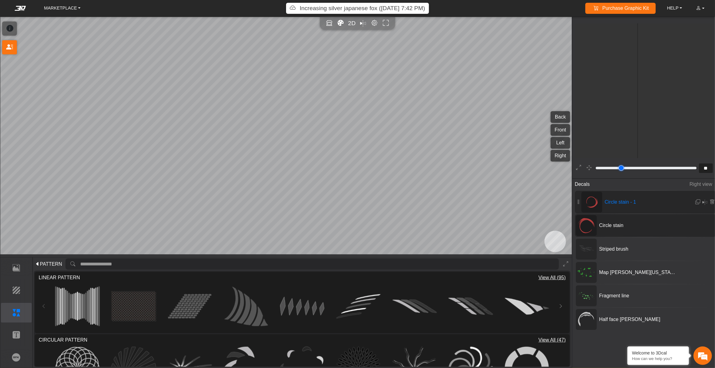
type input "**"
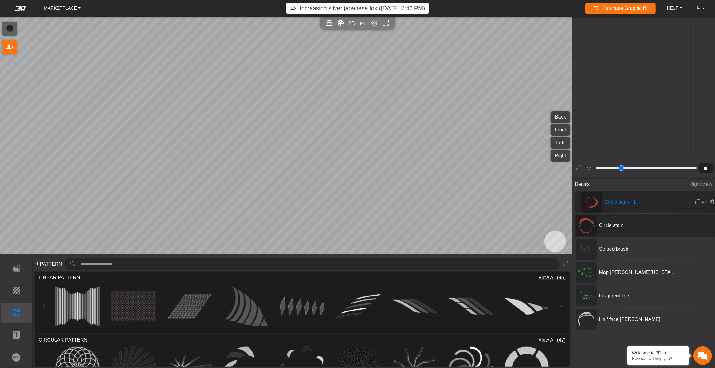
type input "**"
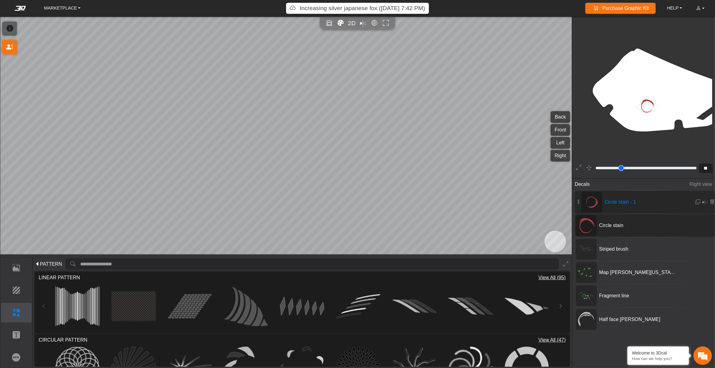
type input "**"
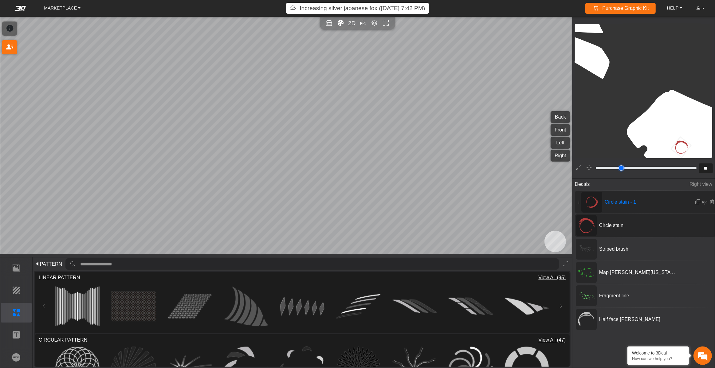
type input "**"
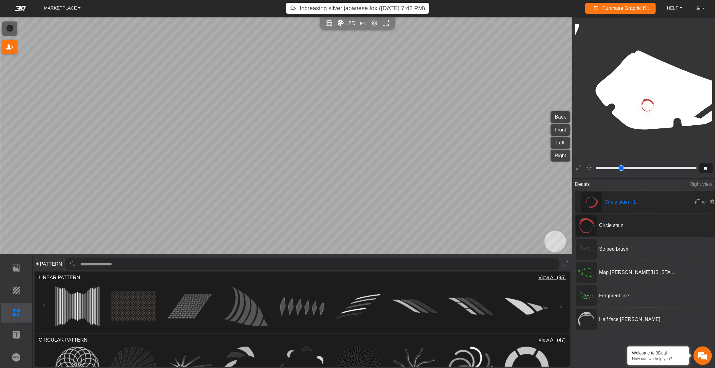
type input "**"
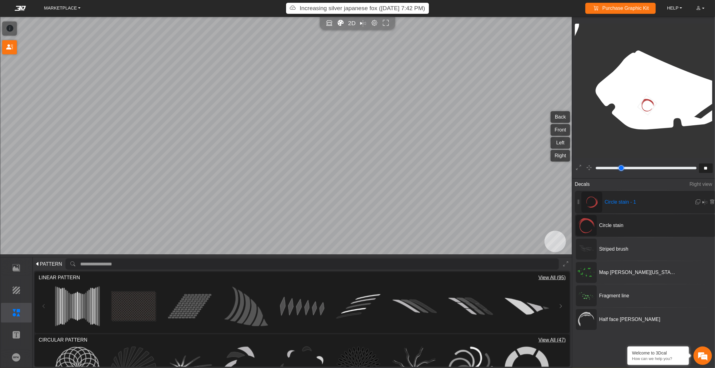
type input "**"
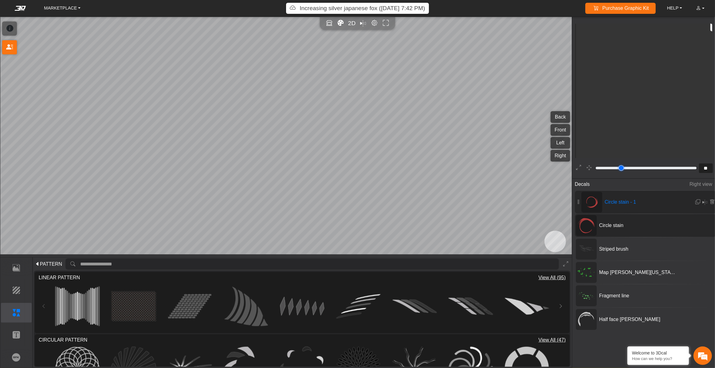
type input "**"
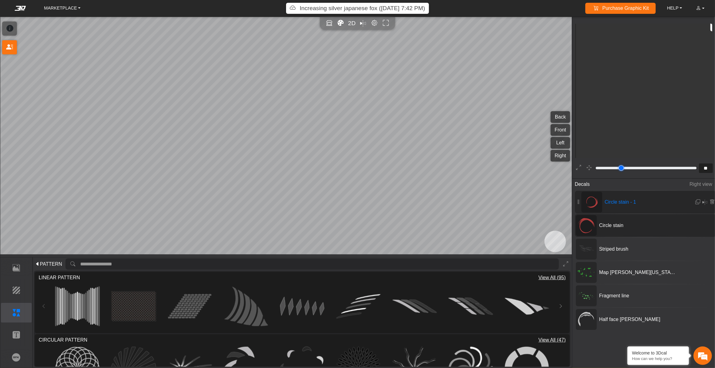
type input "**"
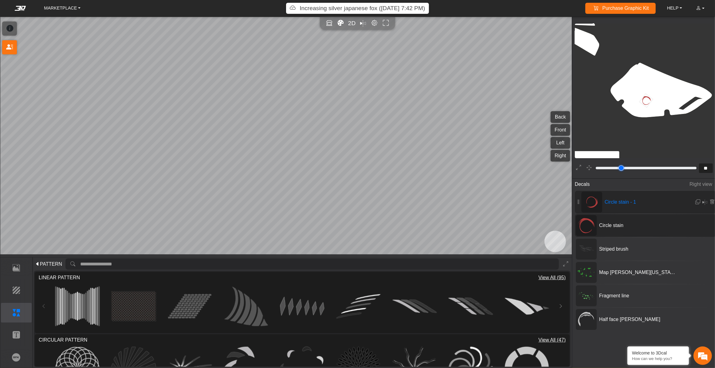
type input "**"
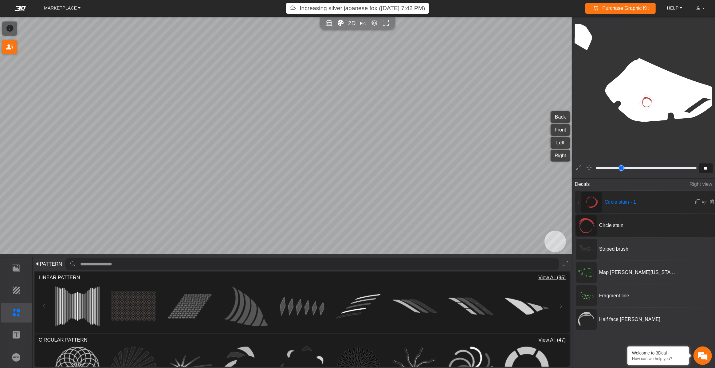
type input "**"
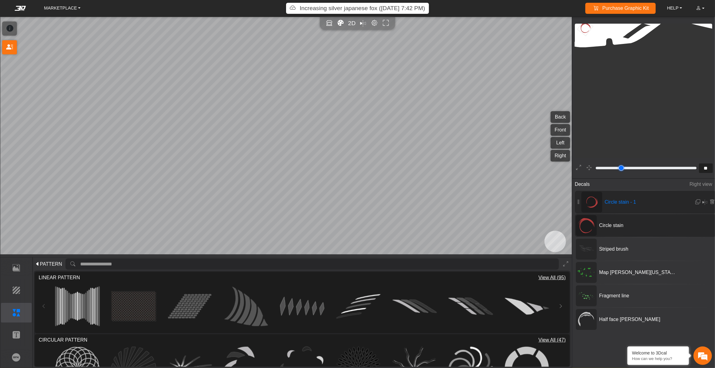
type input "**"
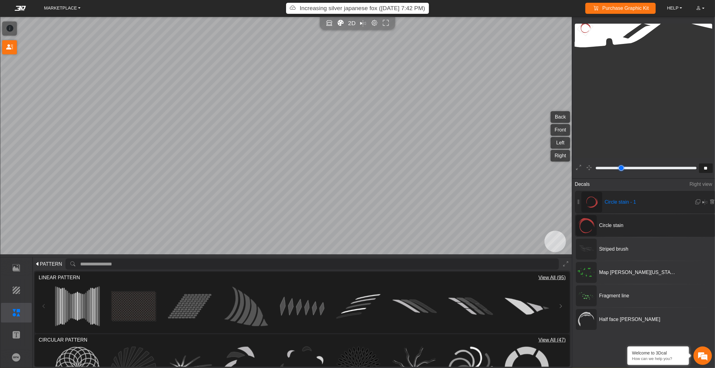
type input "**"
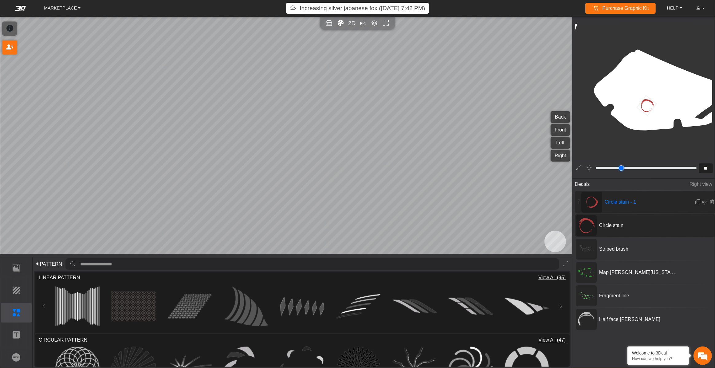
type input "**"
drag, startPoint x: 637, startPoint y: 168, endPoint x: 617, endPoint y: 167, distance: 20.3
click at [536, 167] on input "range" at bounding box center [645, 167] width 103 height 7
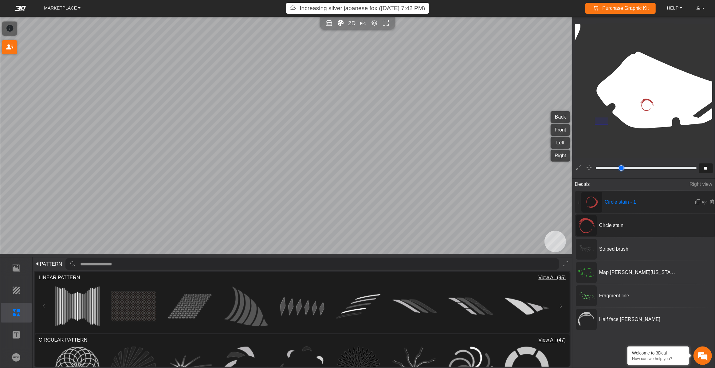
drag, startPoint x: 596, startPoint y: 122, endPoint x: 614, endPoint y: 136, distance: 23.2
drag, startPoint x: 670, startPoint y: 88, endPoint x: 684, endPoint y: 101, distance: 18.9
drag, startPoint x: 688, startPoint y: 99, endPoint x: 695, endPoint y: 107, distance: 10.5
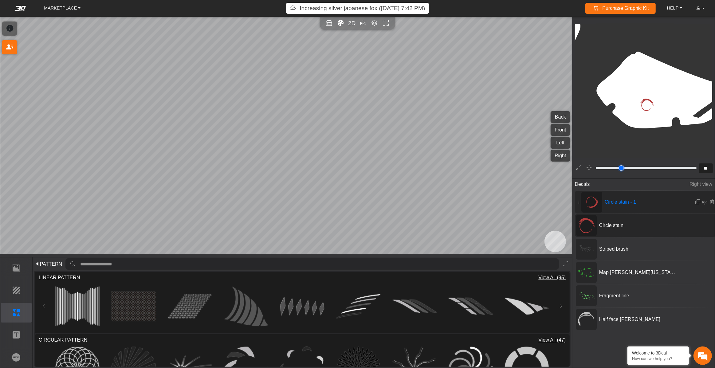
click at [536, 253] on span "Striped brush" at bounding box center [639, 248] width 84 height 7
type input "**"
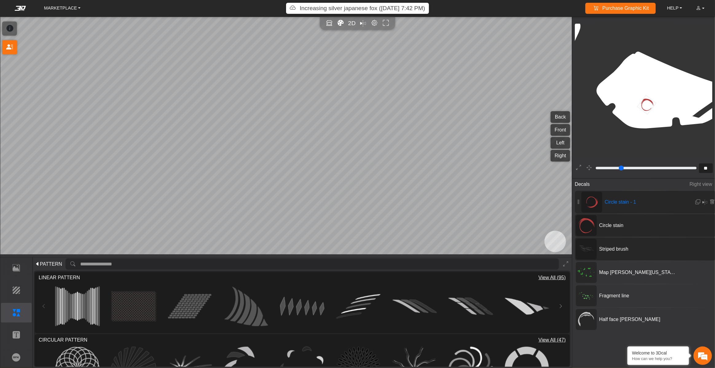
type input "*********"
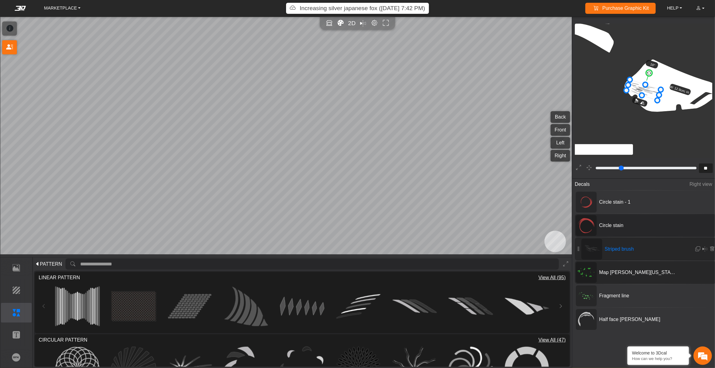
click at [536, 260] on span "Map [PERSON_NAME][US_STATE]" at bounding box center [639, 272] width 84 height 7
type input "**"
type input "*********"
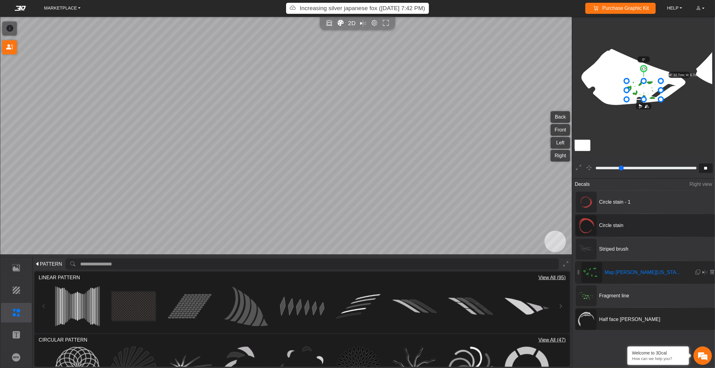
click at [536, 260] on span "Half face [PERSON_NAME]" at bounding box center [639, 319] width 84 height 7
type input "**"
type input "*********"
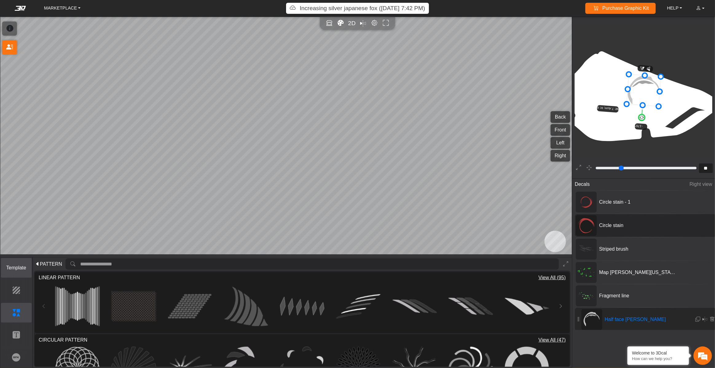
click at [12, 260] on p "Template" at bounding box center [16, 267] width 30 height 7
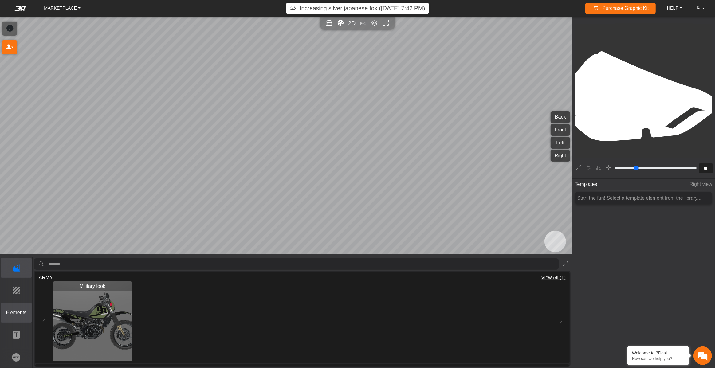
click at [21, 260] on p "Elements" at bounding box center [16, 312] width 30 height 7
type input "**"
type input "*********"
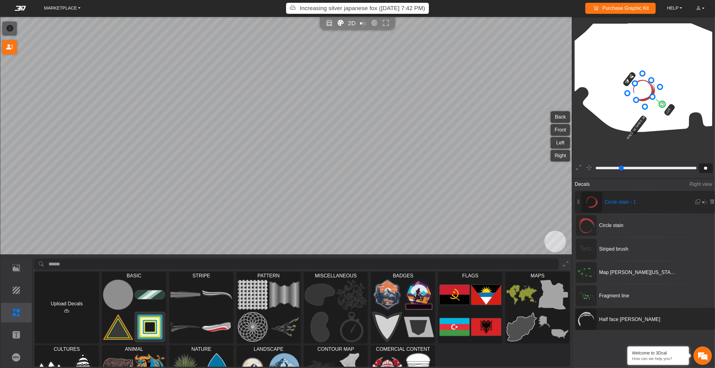
click at [536, 260] on span "Half face [PERSON_NAME]" at bounding box center [639, 319] width 84 height 7
type input "**"
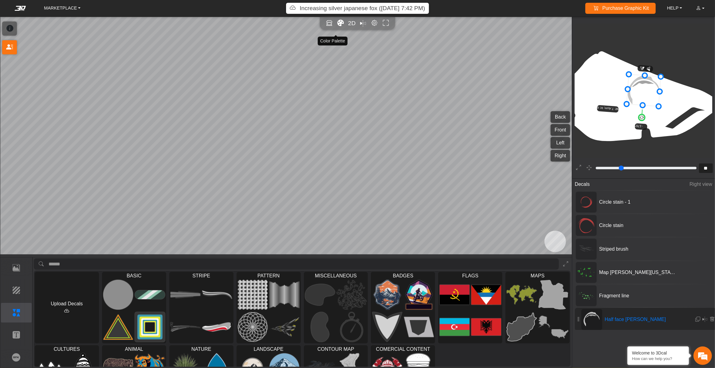
click at [337, 27] on icon "Color tool" at bounding box center [340, 23] width 6 height 7
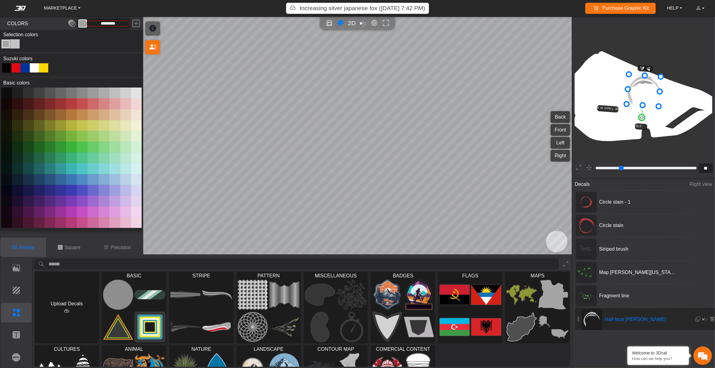
click at [58, 152] on button at bounding box center [60, 147] width 11 height 11
click at [53, 152] on button at bounding box center [50, 147] width 11 height 11
click at [40, 152] on button at bounding box center [39, 147] width 11 height 11
click at [50, 152] on button at bounding box center [50, 147] width 11 height 11
drag, startPoint x: 16, startPoint y: 54, endPoint x: 22, endPoint y: 61, distance: 9.4
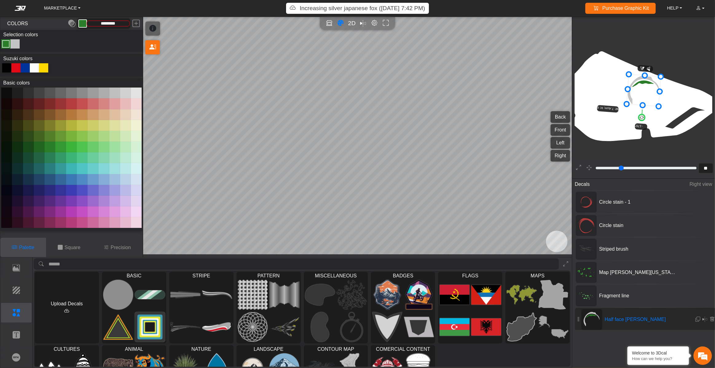
click at [16, 48] on div "Color Toggle" at bounding box center [14, 43] width 7 height 7
click at [26, 152] on button at bounding box center [28, 147] width 11 height 11
click at [32, 152] on button at bounding box center [28, 147] width 11 height 11
click at [45, 152] on button at bounding box center [50, 147] width 11 height 11
click at [49, 152] on button at bounding box center [50, 147] width 11 height 11
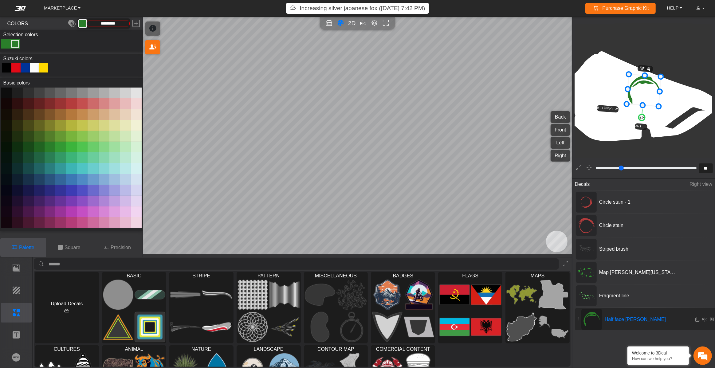
click at [7, 48] on div "Color Toggle" at bounding box center [5, 43] width 7 height 7
click at [72, 120] on button at bounding box center [71, 114] width 11 height 11
click at [57, 120] on button at bounding box center [60, 114] width 11 height 11
click at [24, 72] on div at bounding box center [25, 67] width 9 height 9
click at [40, 120] on button at bounding box center [39, 114] width 11 height 11
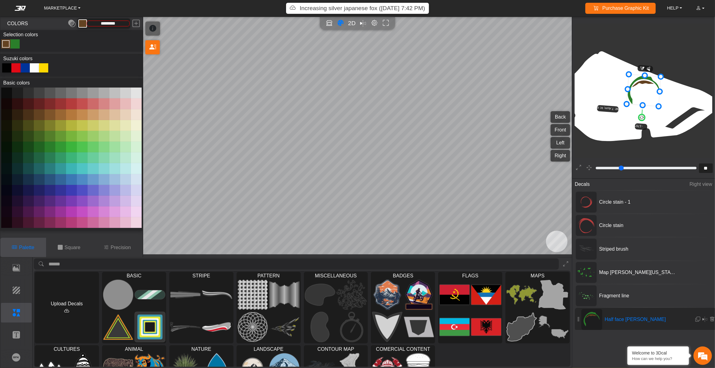
click at [50, 120] on button at bounding box center [50, 114] width 11 height 11
click at [59, 120] on button at bounding box center [60, 114] width 11 height 11
type input "*********"
click at [536, 252] on span "Striped brush" at bounding box center [639, 248] width 84 height 7
type input "**"
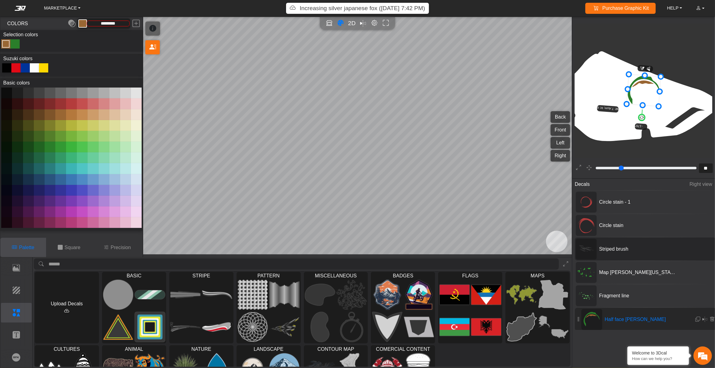
type input "**"
type input "*********"
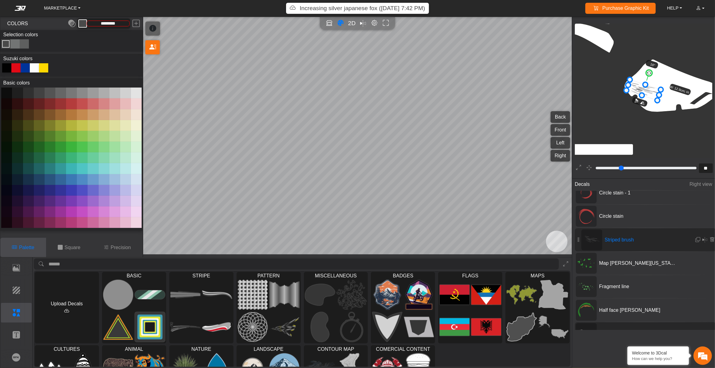
scroll to position [28, 0]
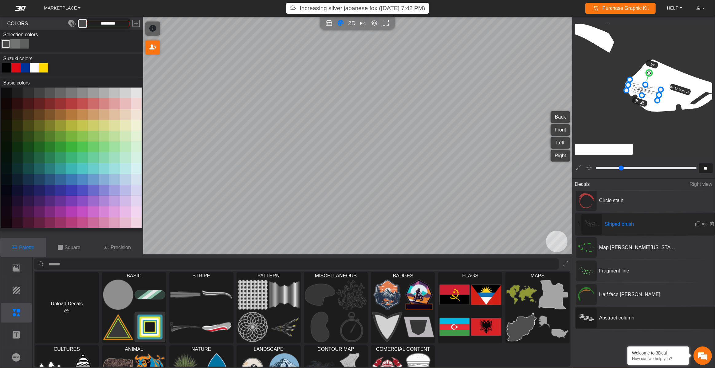
click at [536, 260] on span "Abstract column" at bounding box center [639, 317] width 84 height 7
type input "**"
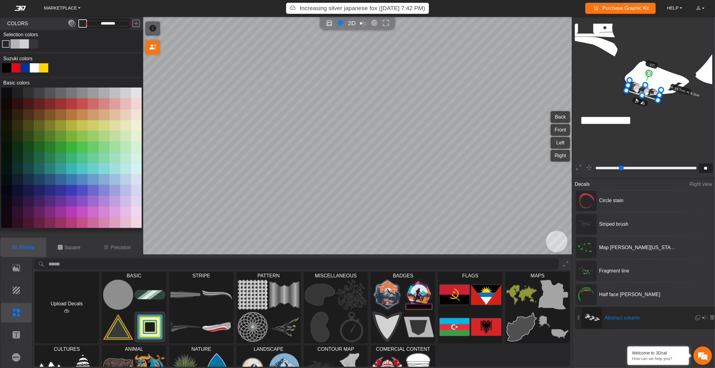
click at [60, 120] on button at bounding box center [60, 114] width 11 height 11
type input "*********"
click at [27, 120] on button at bounding box center [28, 114] width 11 height 11
click at [35, 48] on div "Color Toggle" at bounding box center [33, 43] width 7 height 7
click at [27, 120] on button at bounding box center [28, 114] width 11 height 11
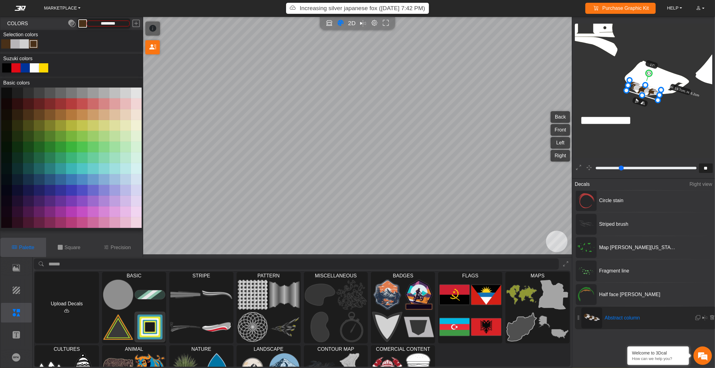
click at [15, 48] on div "Color Toggle" at bounding box center [14, 43] width 7 height 7
click at [49, 120] on button at bounding box center [50, 114] width 11 height 11
click at [59, 120] on button at bounding box center [60, 114] width 11 height 11
click at [51, 120] on button at bounding box center [50, 114] width 11 height 11
click at [65, 120] on button at bounding box center [60, 114] width 11 height 11
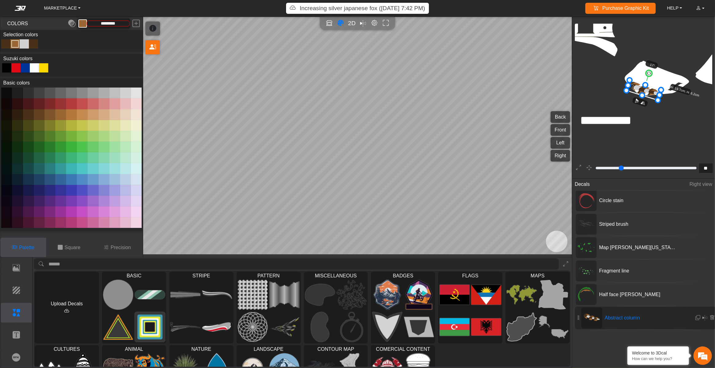
click at [8, 48] on div "Color Toggle" at bounding box center [5, 43] width 7 height 7
click at [29, 120] on button at bounding box center [28, 114] width 11 height 11
click at [38, 120] on button at bounding box center [39, 114] width 11 height 11
click at [34, 48] on div "Color Toggle" at bounding box center [33, 43] width 7 height 7
click at [29, 120] on button at bounding box center [28, 114] width 11 height 11
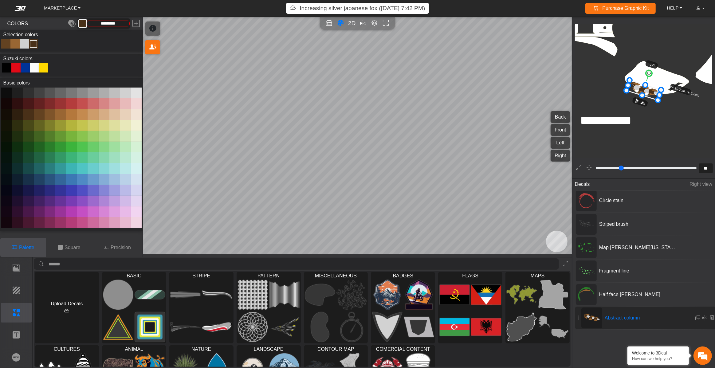
click at [43, 120] on button at bounding box center [39, 114] width 11 height 11
click at [28, 48] on div "Color Toggle" at bounding box center [24, 43] width 7 height 7
click at [71, 120] on button at bounding box center [71, 114] width 11 height 11
click at [35, 48] on div "Color Toggle" at bounding box center [33, 43] width 7 height 7
type input "*********"
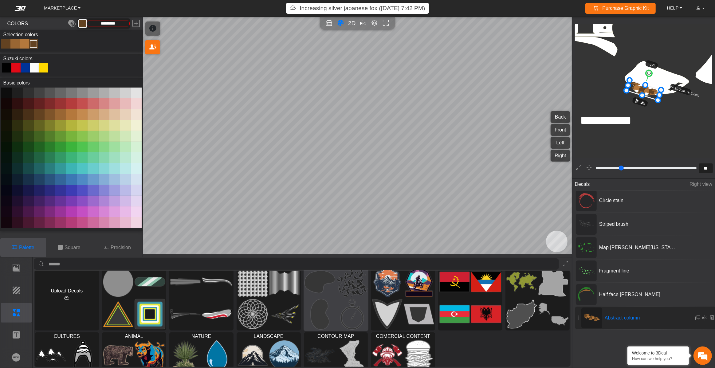
scroll to position [13, 0]
click at [348, 260] on img at bounding box center [352, 314] width 30 height 30
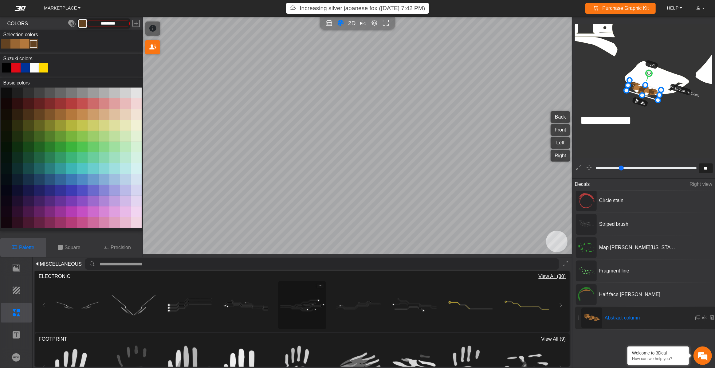
scroll to position [78, 0]
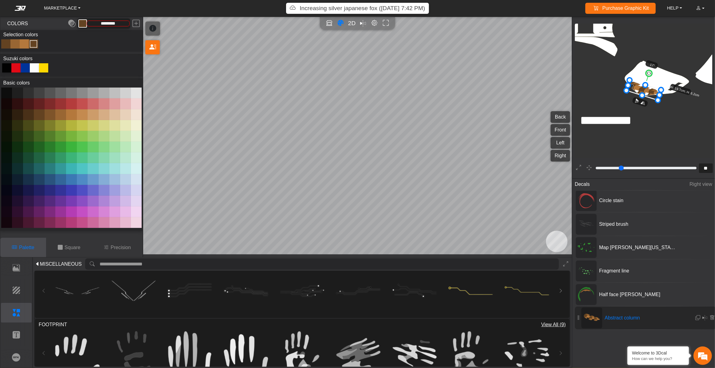
click at [63, 260] on span "MISCELLANEOUS" at bounding box center [61, 263] width 42 height 7
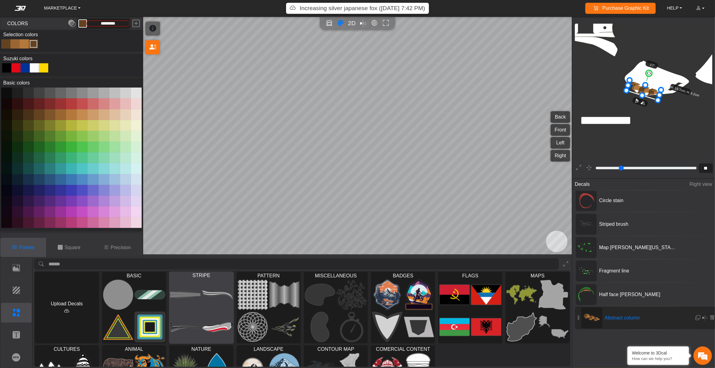
click at [225, 260] on img at bounding box center [217, 327] width 30 height 30
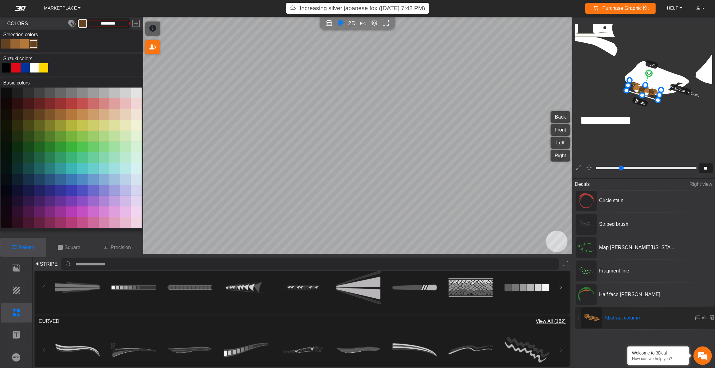
click at [536, 260] on span "View All (162)" at bounding box center [551, 321] width 30 height 7
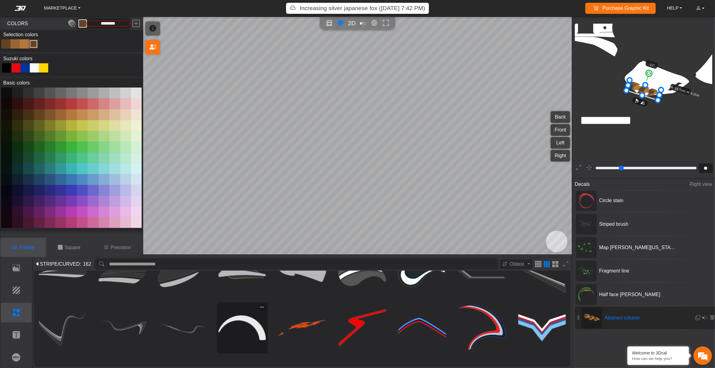
scroll to position [83, 0]
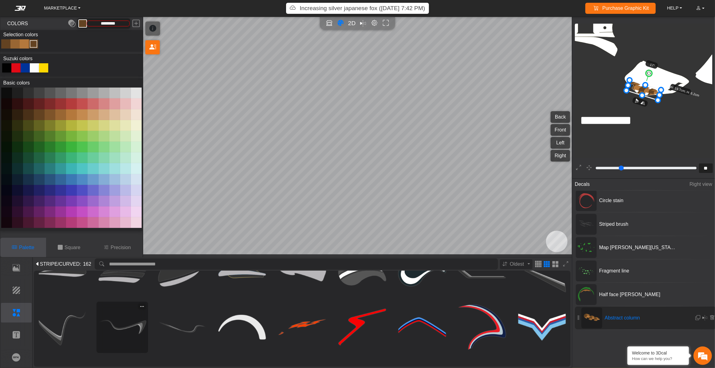
click at [139, 260] on img at bounding box center [122, 326] width 47 height 47
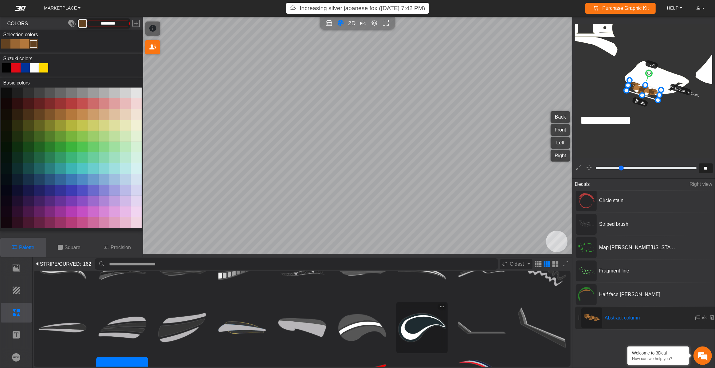
scroll to position [34, 0]
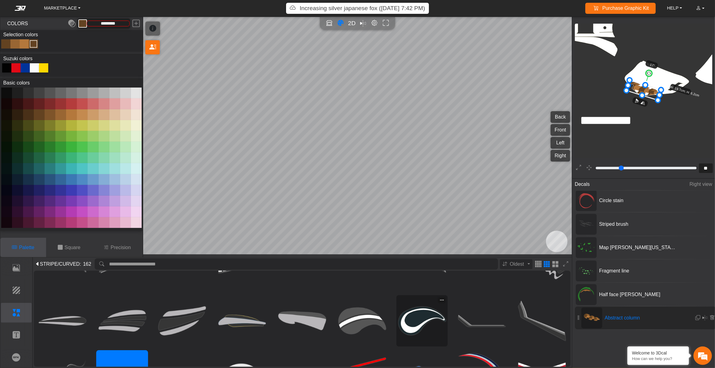
click at [417, 260] on img at bounding box center [421, 320] width 47 height 47
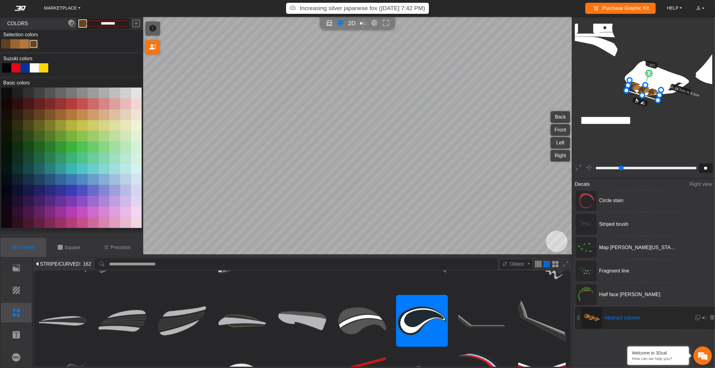
type input "**"
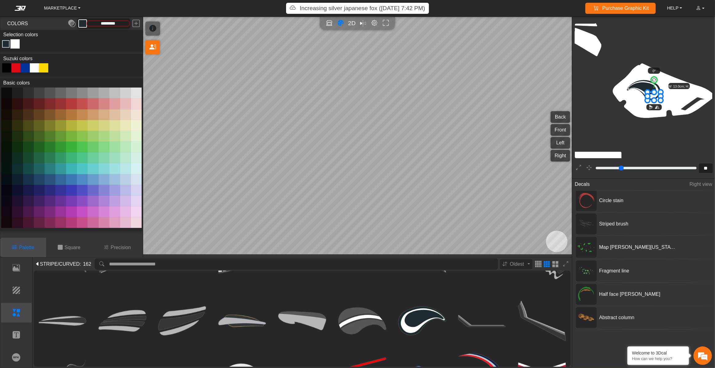
drag, startPoint x: 626, startPoint y: 84, endPoint x: 647, endPoint y: 91, distance: 22.2
click at [536, 84] on circle at bounding box center [655, 80] width 7 height 7
drag, startPoint x: 656, startPoint y: 85, endPoint x: 661, endPoint y: 86, distance: 5.1
click at [536, 85] on circle at bounding box center [660, 81] width 8 height 8
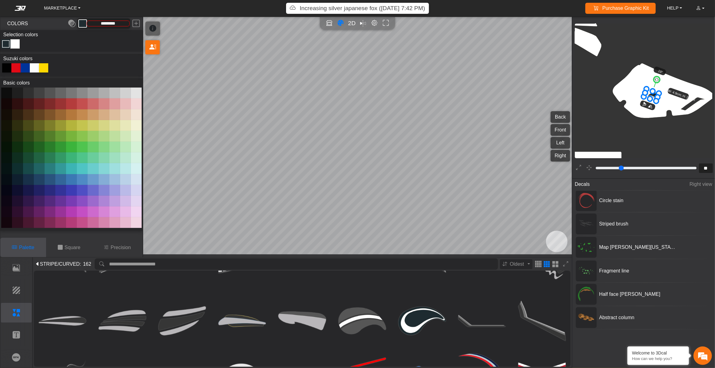
click at [536, 100] on icon at bounding box center [651, 95] width 15 height 12
drag, startPoint x: 652, startPoint y: 100, endPoint x: 655, endPoint y: 100, distance: 3.4
click at [536, 100] on icon at bounding box center [654, 95] width 15 height 12
click at [536, 101] on icon at bounding box center [655, 96] width 15 height 12
click at [536, 102] on icon at bounding box center [655, 97] width 15 height 12
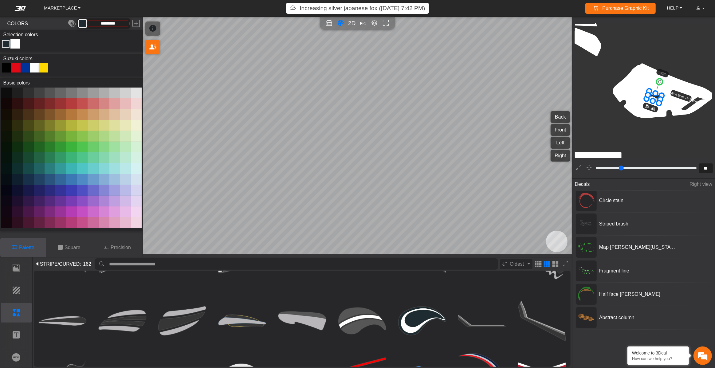
click at [536, 102] on icon at bounding box center [653, 97] width 15 height 12
click at [536, 102] on icon at bounding box center [652, 97] width 15 height 12
click at [72, 196] on button at bounding box center [71, 190] width 11 height 11
click at [68, 29] on em at bounding box center [71, 23] width 7 height 11
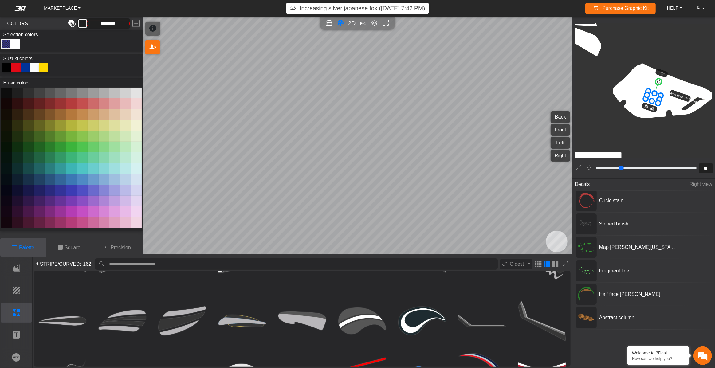
type input "*********"
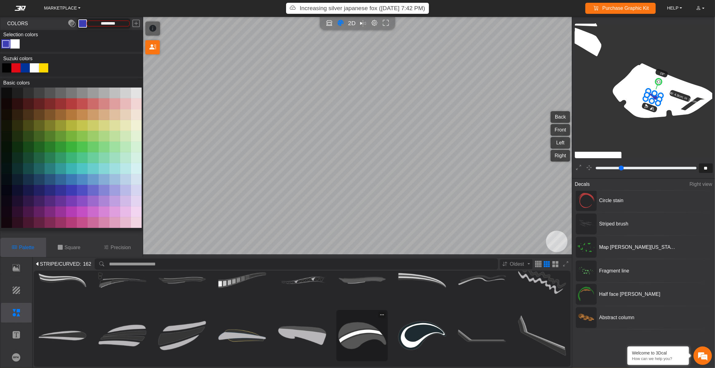
scroll to position [0, 0]
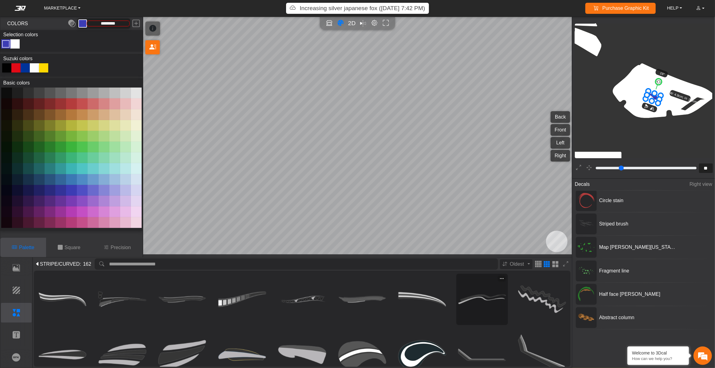
click at [472, 260] on img at bounding box center [481, 299] width 47 height 47
type input "**"
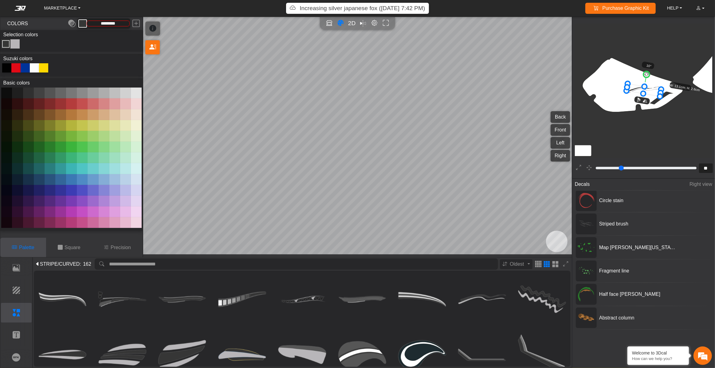
click at [536, 77] on circle at bounding box center [646, 74] width 7 height 7
drag, startPoint x: 647, startPoint y: 77, endPoint x: 651, endPoint y: 77, distance: 4.0
click at [536, 77] on circle at bounding box center [646, 74] width 7 height 7
click at [36, 152] on button at bounding box center [39, 147] width 11 height 11
click at [13, 48] on div "Color Toggle" at bounding box center [14, 43] width 7 height 7
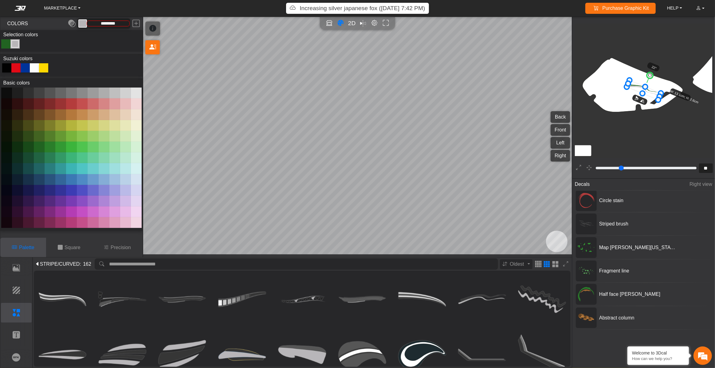
click at [59, 152] on button at bounding box center [60, 147] width 11 height 11
type input "*********"
click at [536, 204] on span "Circle stain" at bounding box center [639, 200] width 84 height 7
type input "**"
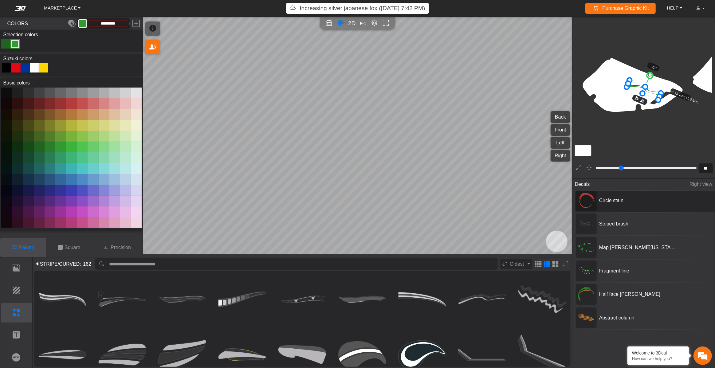
type input "*********"
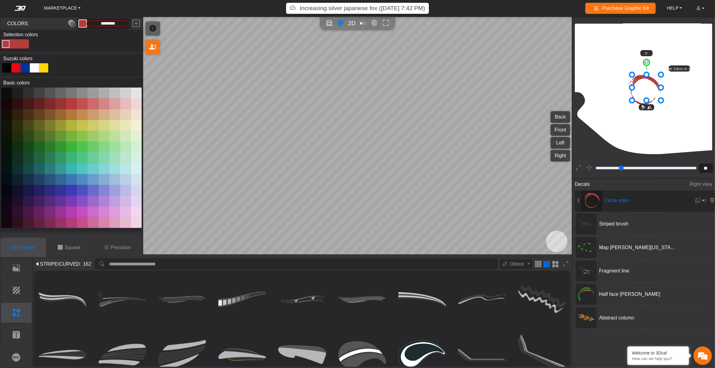
drag, startPoint x: 628, startPoint y: 110, endPoint x: 633, endPoint y: 106, distance: 6.6
drag, startPoint x: 633, startPoint y: 106, endPoint x: 630, endPoint y: 107, distance: 3.3
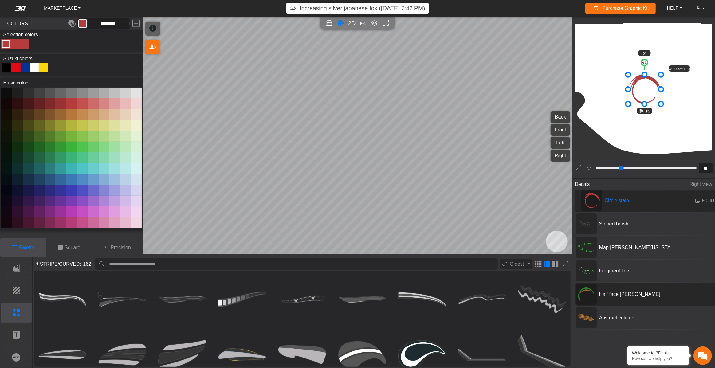
click at [536, 260] on div "Half face [PERSON_NAME]" at bounding box center [645, 294] width 141 height 23
type input "**"
type input "*********"
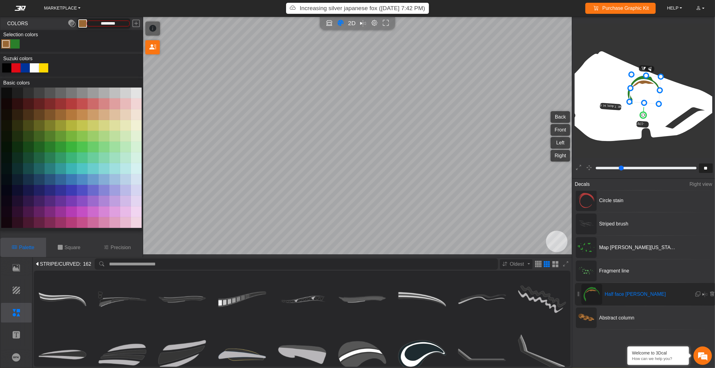
drag, startPoint x: 627, startPoint y: 107, endPoint x: 629, endPoint y: 106, distance: 3.2
drag, startPoint x: 632, startPoint y: 105, endPoint x: 636, endPoint y: 104, distance: 3.7
drag, startPoint x: 647, startPoint y: 113, endPoint x: 628, endPoint y: 100, distance: 22.9
click at [536, 100] on circle at bounding box center [627, 96] width 8 height 8
click at [536, 98] on circle at bounding box center [627, 95] width 8 height 8
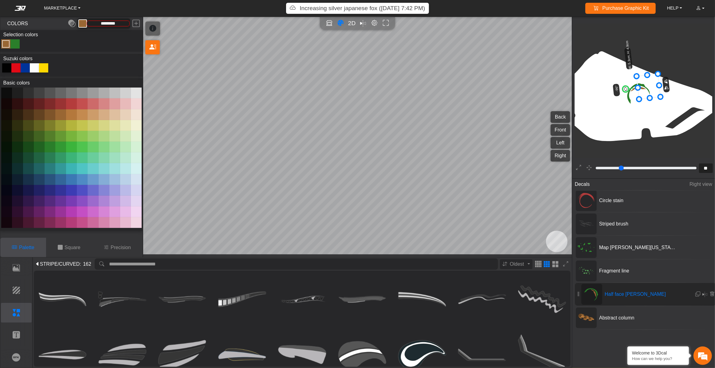
drag, startPoint x: 627, startPoint y: 98, endPoint x: 624, endPoint y: 93, distance: 6.3
click at [536, 92] on circle at bounding box center [625, 89] width 7 height 7
click at [536, 91] on circle at bounding box center [625, 88] width 6 height 6
click at [536, 252] on div "Map [PERSON_NAME][US_STATE]" at bounding box center [645, 247] width 141 height 23
type input "**"
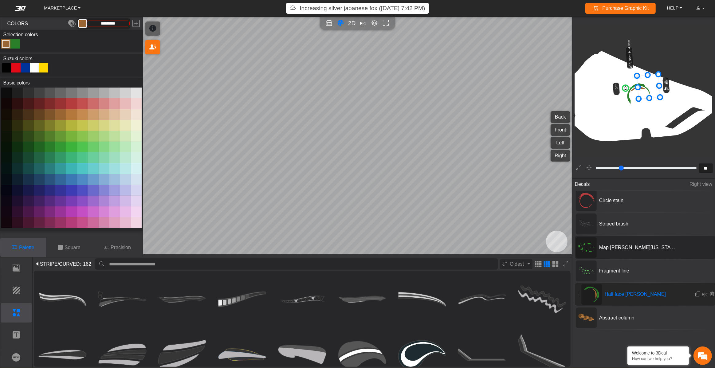
type input "**"
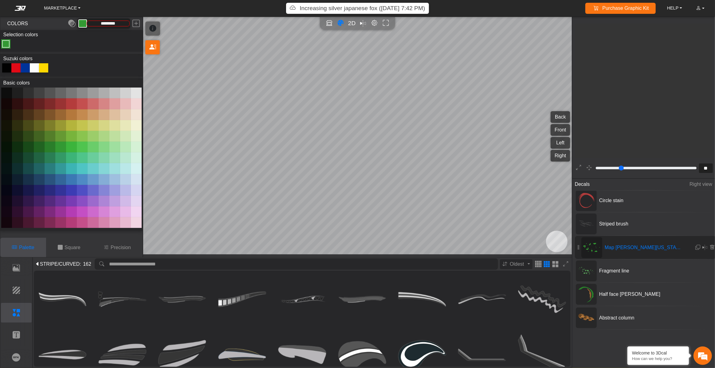
scroll to position [889, 733]
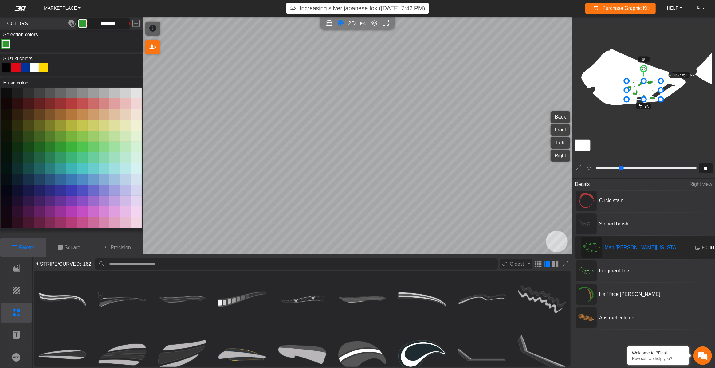
click at [536, 246] on icon at bounding box center [711, 247] width 5 height 5
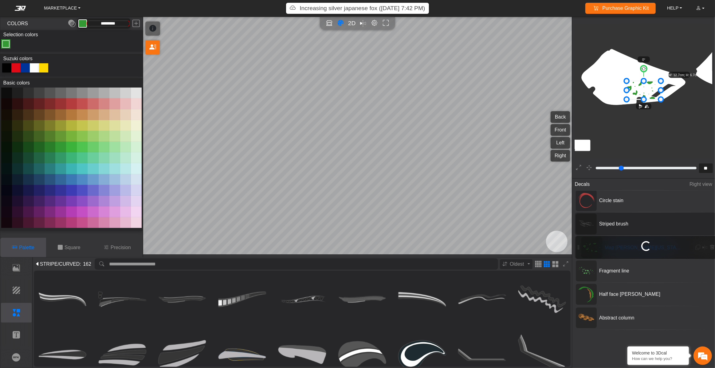
type input "*********"
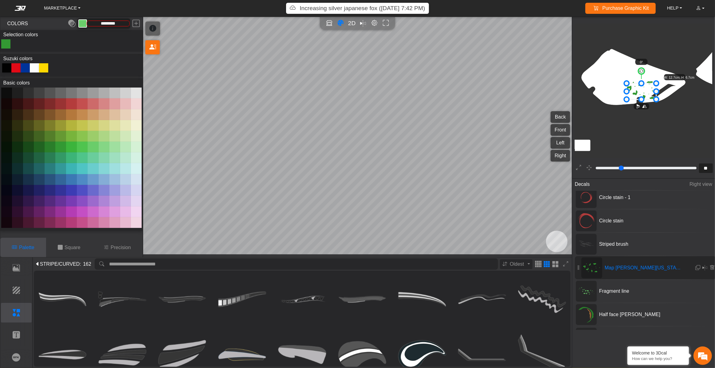
drag, startPoint x: 661, startPoint y: 83, endPoint x: 656, endPoint y: 87, distance: 6.1
drag, startPoint x: 656, startPoint y: 87, endPoint x: 653, endPoint y: 88, distance: 3.3
click at [536, 88] on icon at bounding box center [641, 92] width 34 height 18
drag, startPoint x: 658, startPoint y: 87, endPoint x: 655, endPoint y: 88, distance: 3.3
drag, startPoint x: 624, startPoint y: 105, endPoint x: 628, endPoint y: 101, distance: 5.2
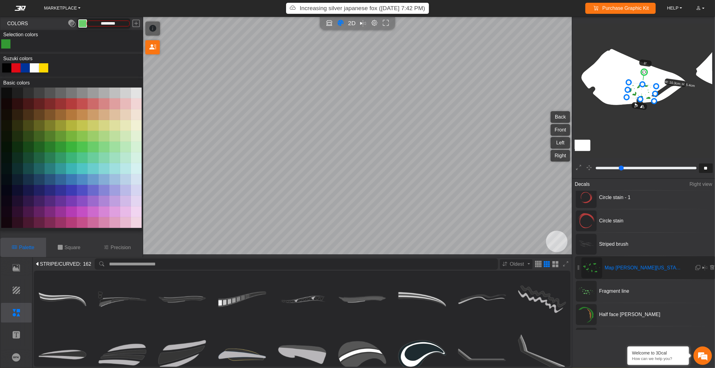
click at [536, 76] on circle at bounding box center [643, 72] width 7 height 7
click at [536, 76] on circle at bounding box center [645, 72] width 7 height 7
drag, startPoint x: 641, startPoint y: 93, endPoint x: 641, endPoint y: 90, distance: 3.7
click at [536, 90] on icon at bounding box center [641, 88] width 30 height 21
drag, startPoint x: 641, startPoint y: 90, endPoint x: 646, endPoint y: 93, distance: 5.3
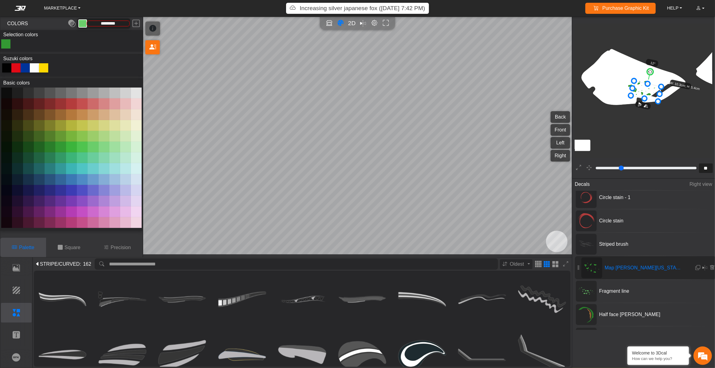
click at [536, 93] on icon at bounding box center [646, 91] width 30 height 21
click at [536, 94] on icon at bounding box center [648, 92] width 30 height 21
click at [536, 95] on icon at bounding box center [648, 93] width 30 height 21
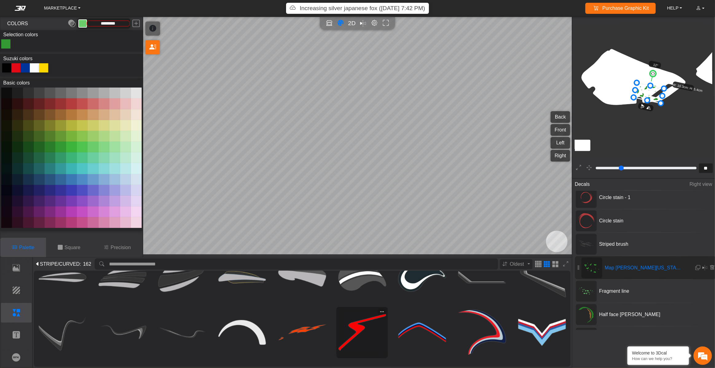
scroll to position [84, 0]
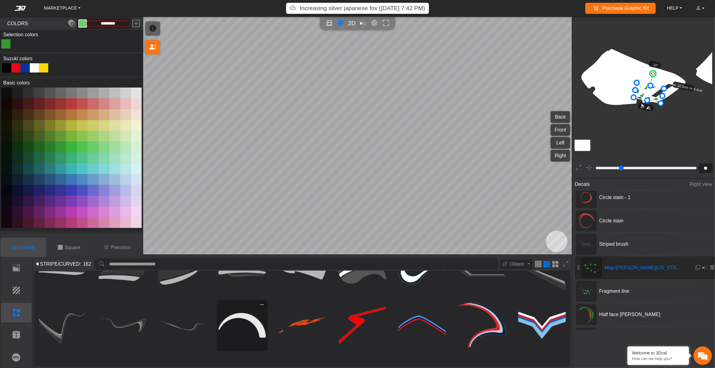
click at [260, 260] on img at bounding box center [241, 325] width 47 height 47
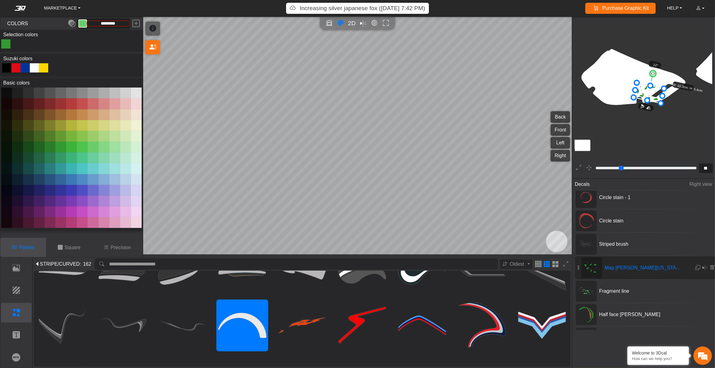
type input "**"
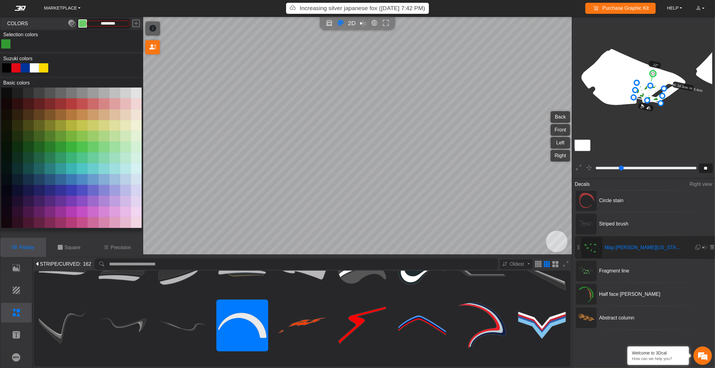
scroll to position [896, 739]
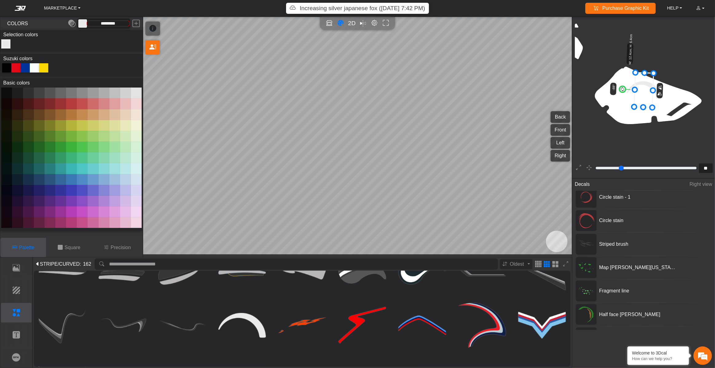
drag, startPoint x: 647, startPoint y: 71, endPoint x: 607, endPoint y: 94, distance: 46.2
click at [536, 94] on icon "background_wire_template_bg decal_dr650_back decal_dr650_front decal_dr650_left…" at bounding box center [719, 12] width 1767 height 1767
drag, startPoint x: 607, startPoint y: 94, endPoint x: 606, endPoint y: 103, distance: 9.3
click at [536, 103] on icon "background_wire_template_bg decal_dr650_back decal_dr650_front decal_dr650_left…" at bounding box center [719, 12] width 1767 height 1767
click at [536, 86] on icon at bounding box center [643, 90] width 18 height 34
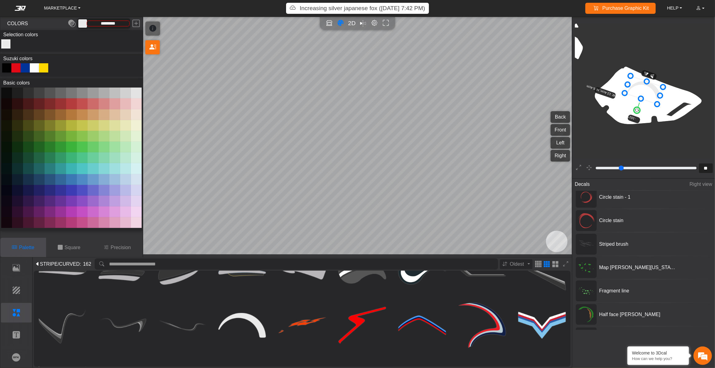
drag, startPoint x: 624, startPoint y: 94, endPoint x: 638, endPoint y: 111, distance: 22.0
click at [536, 111] on circle at bounding box center [637, 111] width 8 height 8
drag, startPoint x: 638, startPoint y: 111, endPoint x: 632, endPoint y: 108, distance: 7.1
click at [536, 108] on circle at bounding box center [630, 107] width 9 height 9
click at [536, 106] on circle at bounding box center [627, 104] width 9 height 9
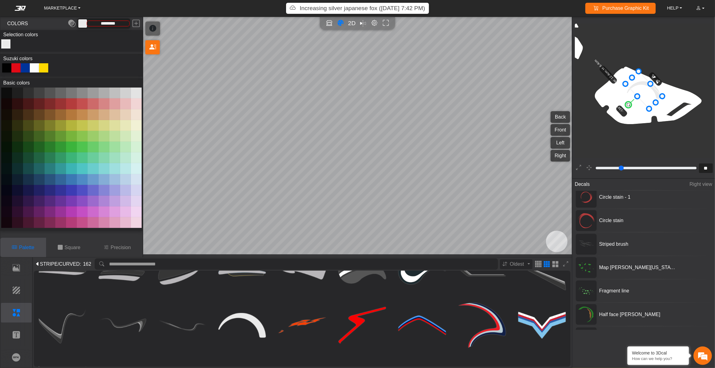
click at [536, 106] on circle at bounding box center [628, 104] width 9 height 9
drag, startPoint x: 625, startPoint y: 87, endPoint x: 638, endPoint y: 89, distance: 13.1
drag, startPoint x: 638, startPoint y: 89, endPoint x: 642, endPoint y: 90, distance: 4.7
drag, startPoint x: 645, startPoint y: 88, endPoint x: 648, endPoint y: 90, distance: 3.5
drag, startPoint x: 651, startPoint y: 96, endPoint x: 647, endPoint y: 94, distance: 4.3
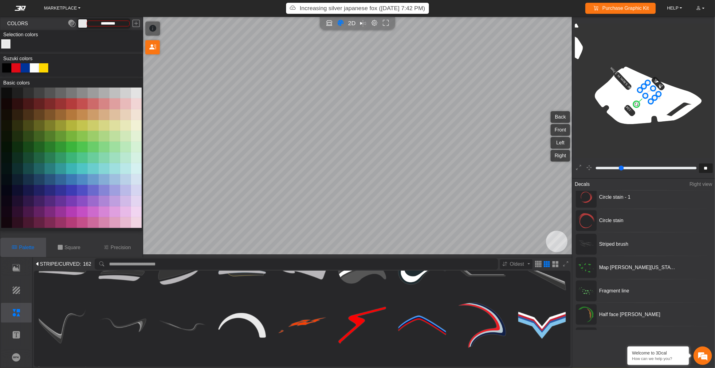
click at [536, 94] on icon at bounding box center [649, 92] width 18 height 19
click at [536, 94] on icon at bounding box center [650, 92] width 18 height 19
click at [536, 94] on icon at bounding box center [651, 92] width 18 height 19
click at [536, 94] on icon at bounding box center [652, 92] width 18 height 19
click at [30, 152] on button at bounding box center [28, 147] width 11 height 11
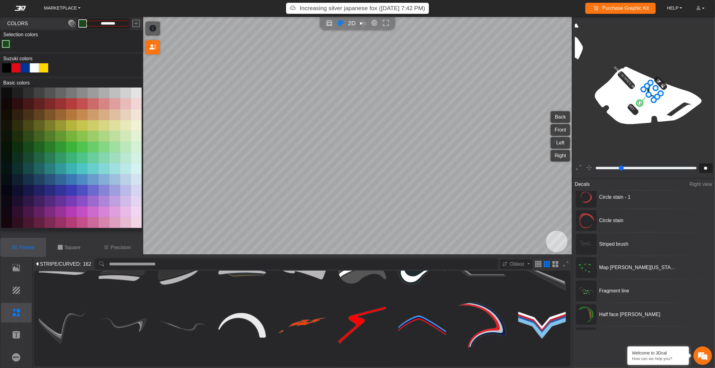
click at [39, 152] on button at bounding box center [39, 147] width 11 height 11
click at [49, 152] on button at bounding box center [50, 147] width 11 height 11
type input "*********"
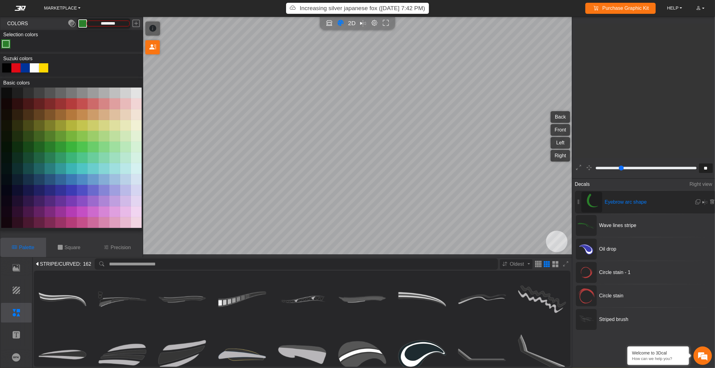
scroll to position [896, 739]
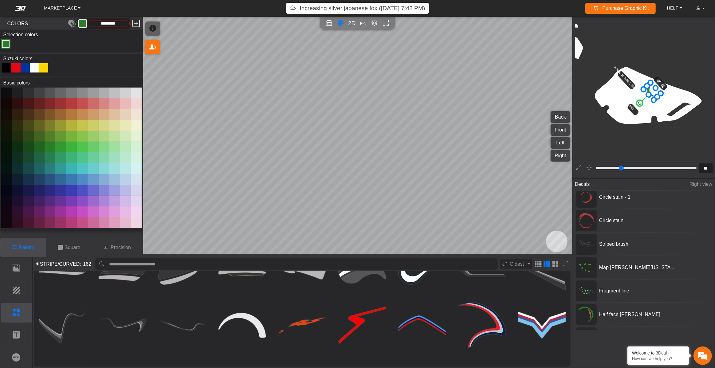
click at [134, 28] on em at bounding box center [135, 23] width 7 height 11
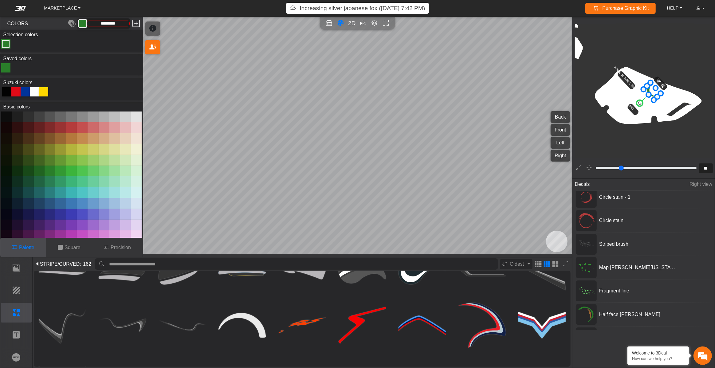
click at [134, 28] on em at bounding box center [135, 23] width 7 height 11
click at [18, 49] on div "Color Toggle" at bounding box center [71, 44] width 142 height 10
click at [8, 48] on div "Color Toggle" at bounding box center [5, 43] width 7 height 7
click at [339, 27] on icon "Color tool" at bounding box center [340, 23] width 6 height 7
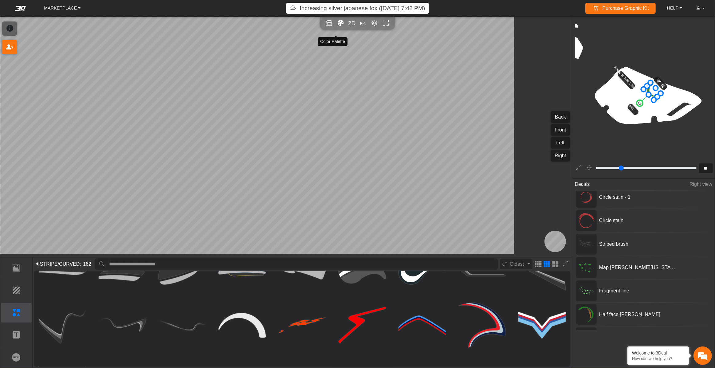
type input "**"
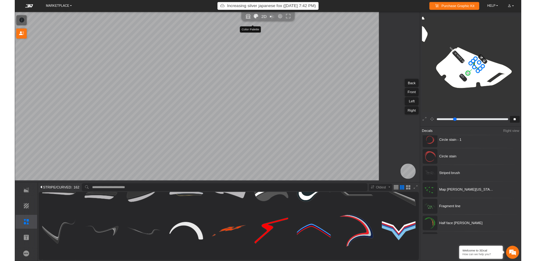
scroll to position [1823, 1532]
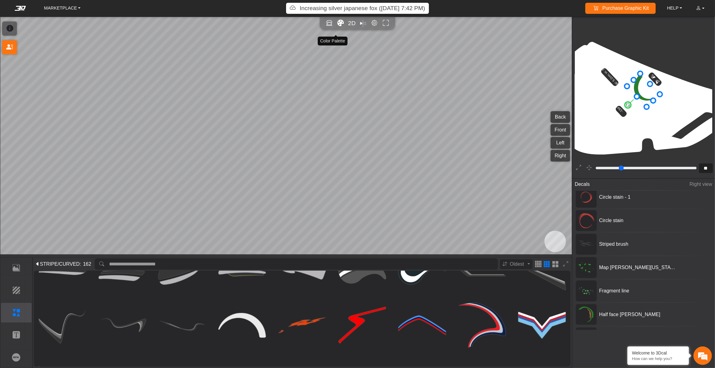
click at [337, 27] on icon "Color tool" at bounding box center [340, 23] width 6 height 7
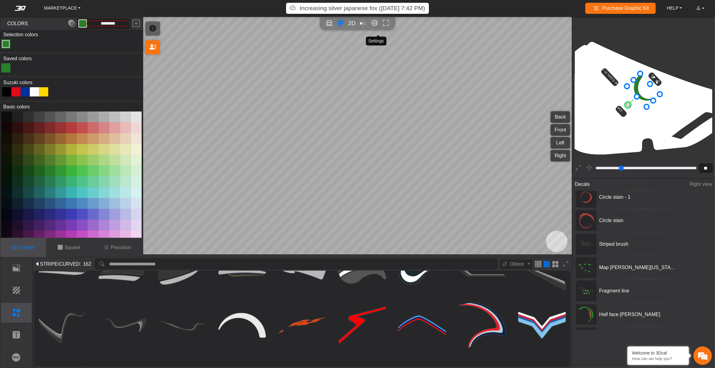
click at [378, 27] on em "Editor settings" at bounding box center [374, 23] width 6 height 7
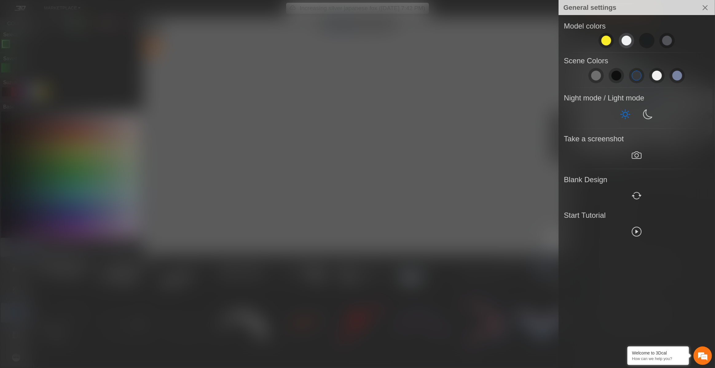
click at [621, 45] on span at bounding box center [626, 41] width 10 height 10
click at [468, 150] on div at bounding box center [357, 184] width 715 height 368
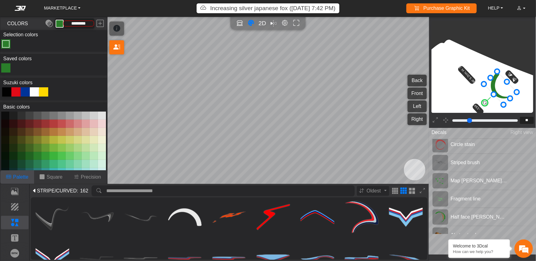
scroll to position [59, 0]
